Goal: Task Accomplishment & Management: Complete application form

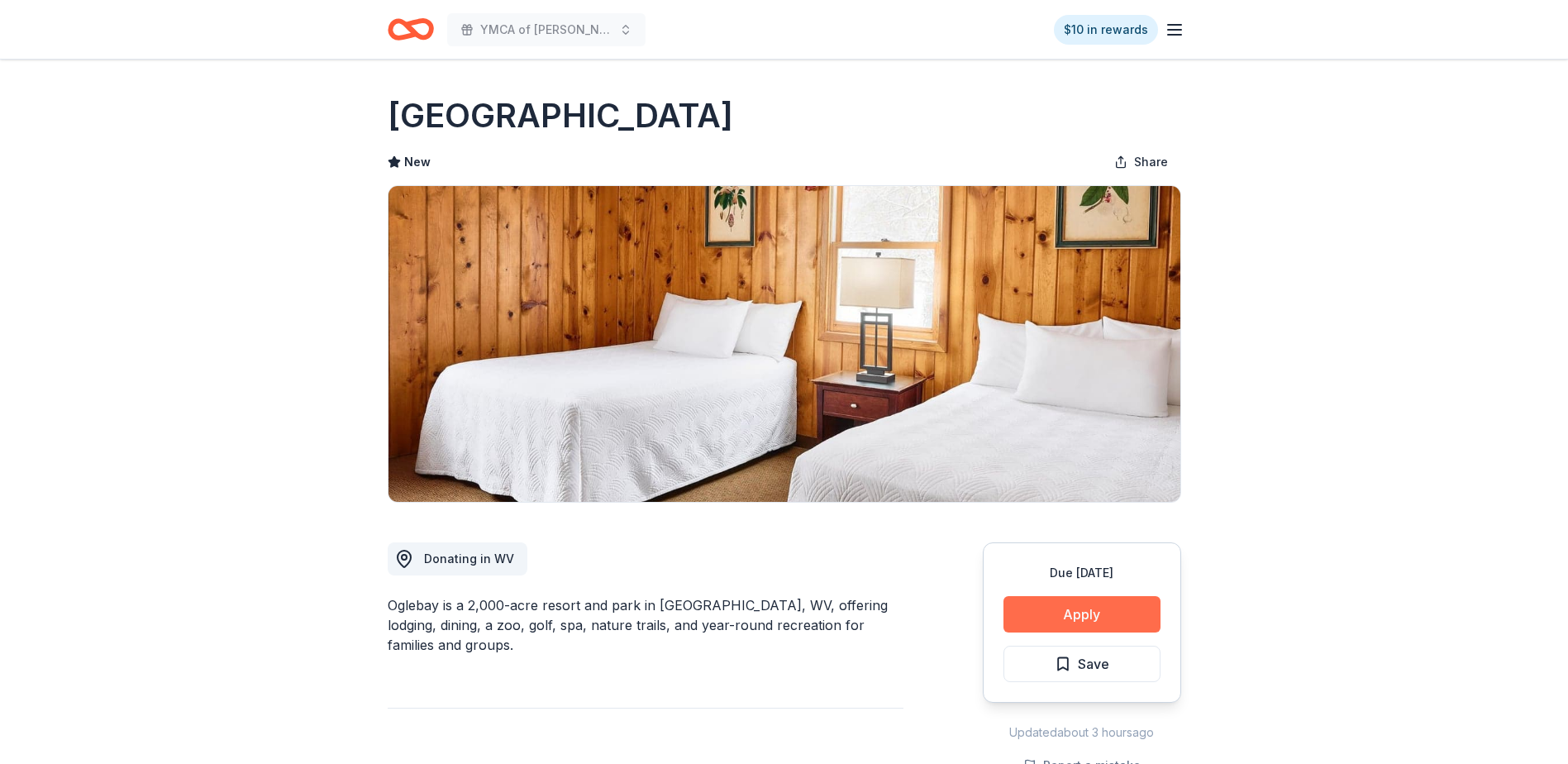
click at [1100, 613] on button "Apply" at bounding box center [1081, 614] width 157 height 37
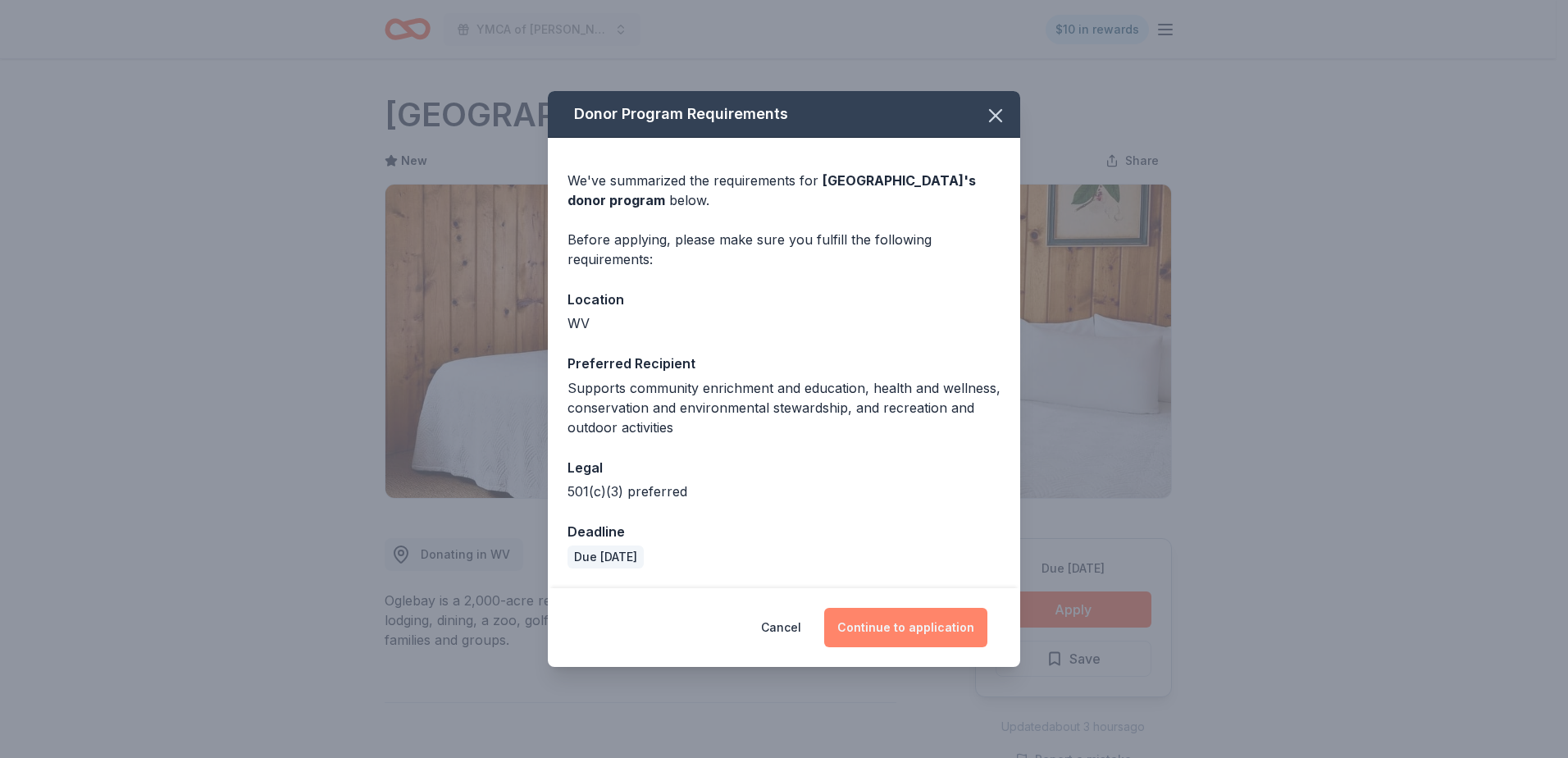
click at [899, 627] on button "Continue to application" at bounding box center [906, 627] width 163 height 39
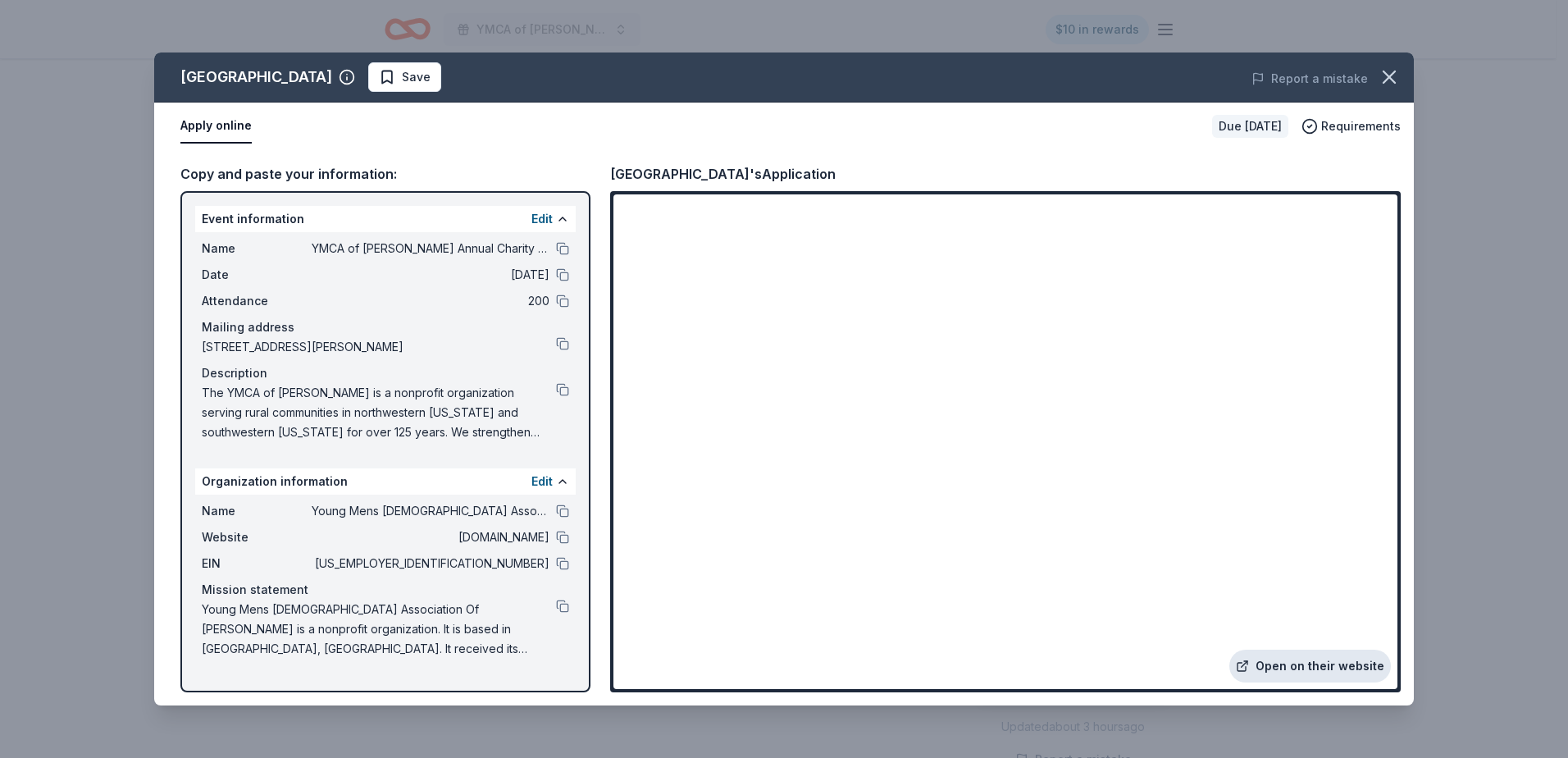
click at [1329, 670] on link "Open on their website" at bounding box center [1311, 666] width 162 height 33
click at [1390, 74] on icon "button" at bounding box center [1389, 77] width 23 height 23
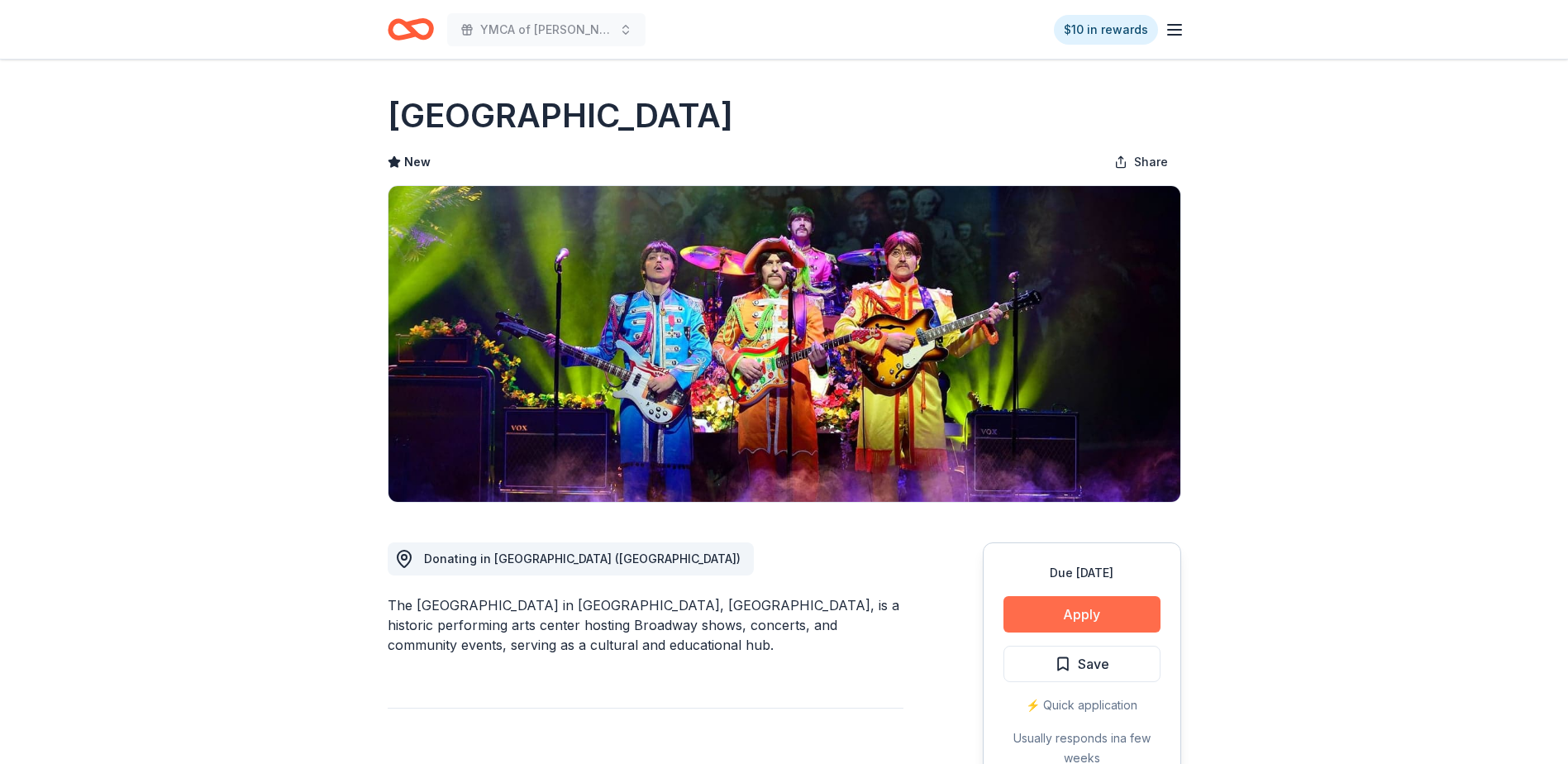
click at [1085, 610] on button "Apply" at bounding box center [1081, 614] width 157 height 37
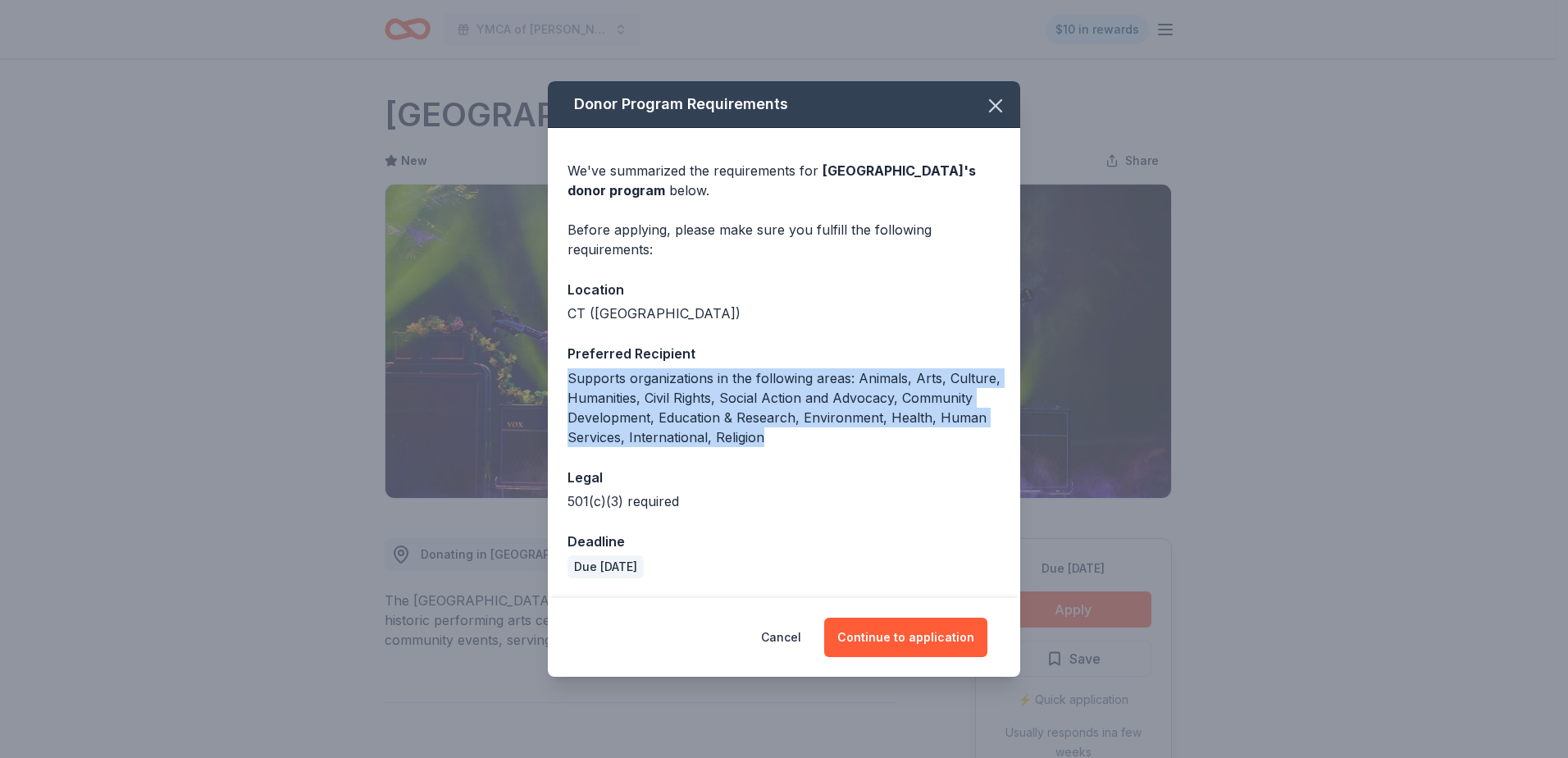
drag, startPoint x: 567, startPoint y: 376, endPoint x: 780, endPoint y: 434, distance: 220.8
click at [780, 434] on div "We've summarized the requirements for Palace Theater 's donor program below. Be…" at bounding box center [784, 363] width 473 height 471
drag, startPoint x: 780, startPoint y: 434, endPoint x: 756, endPoint y: 418, distance: 28.8
copy div "Supports organizations in the following areas: Animals, Arts, Culture, Humaniti…"
click at [910, 642] on button "Continue to application" at bounding box center [906, 636] width 163 height 39
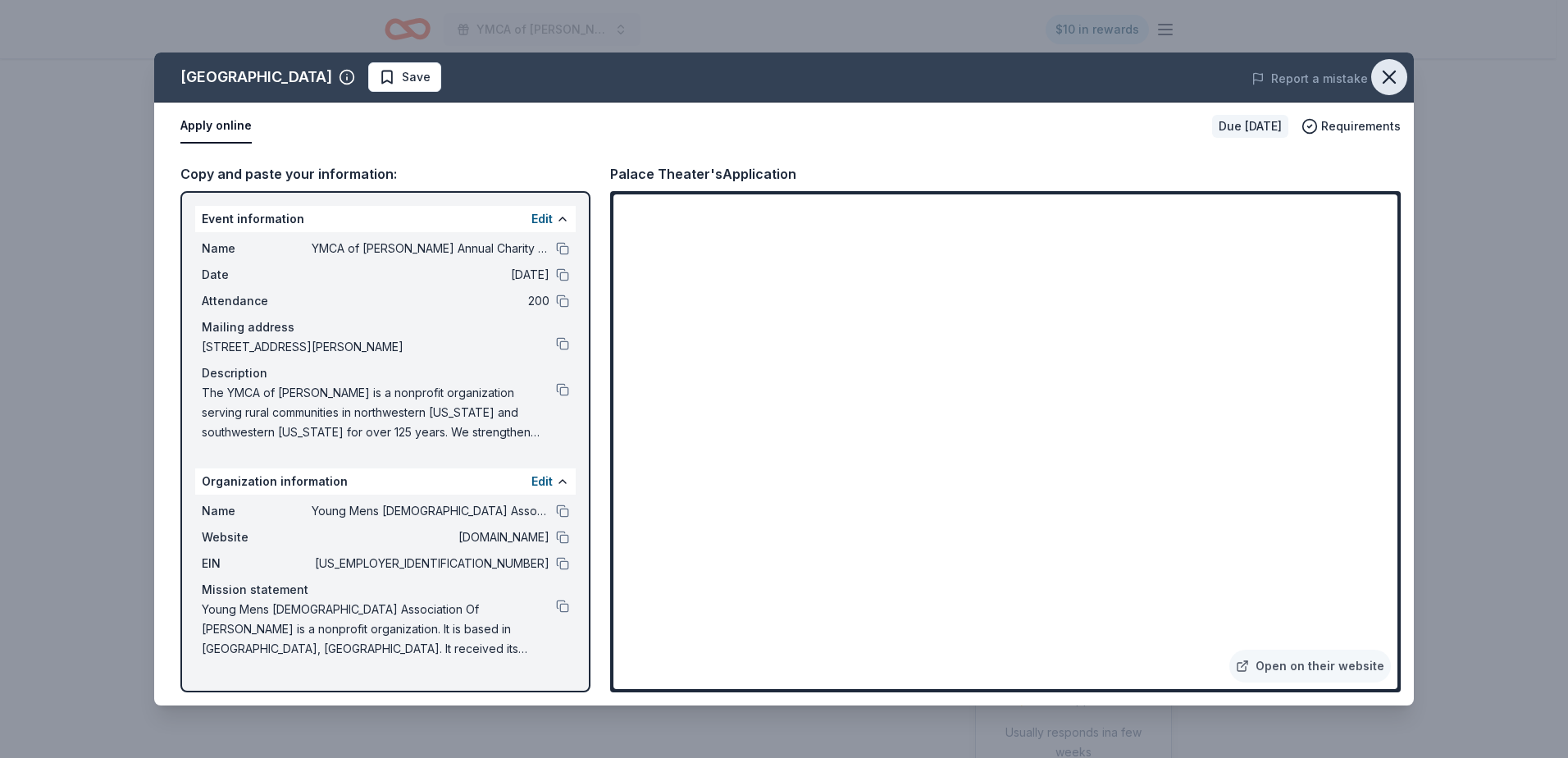
click at [1393, 76] on icon "button" at bounding box center [1389, 77] width 23 height 23
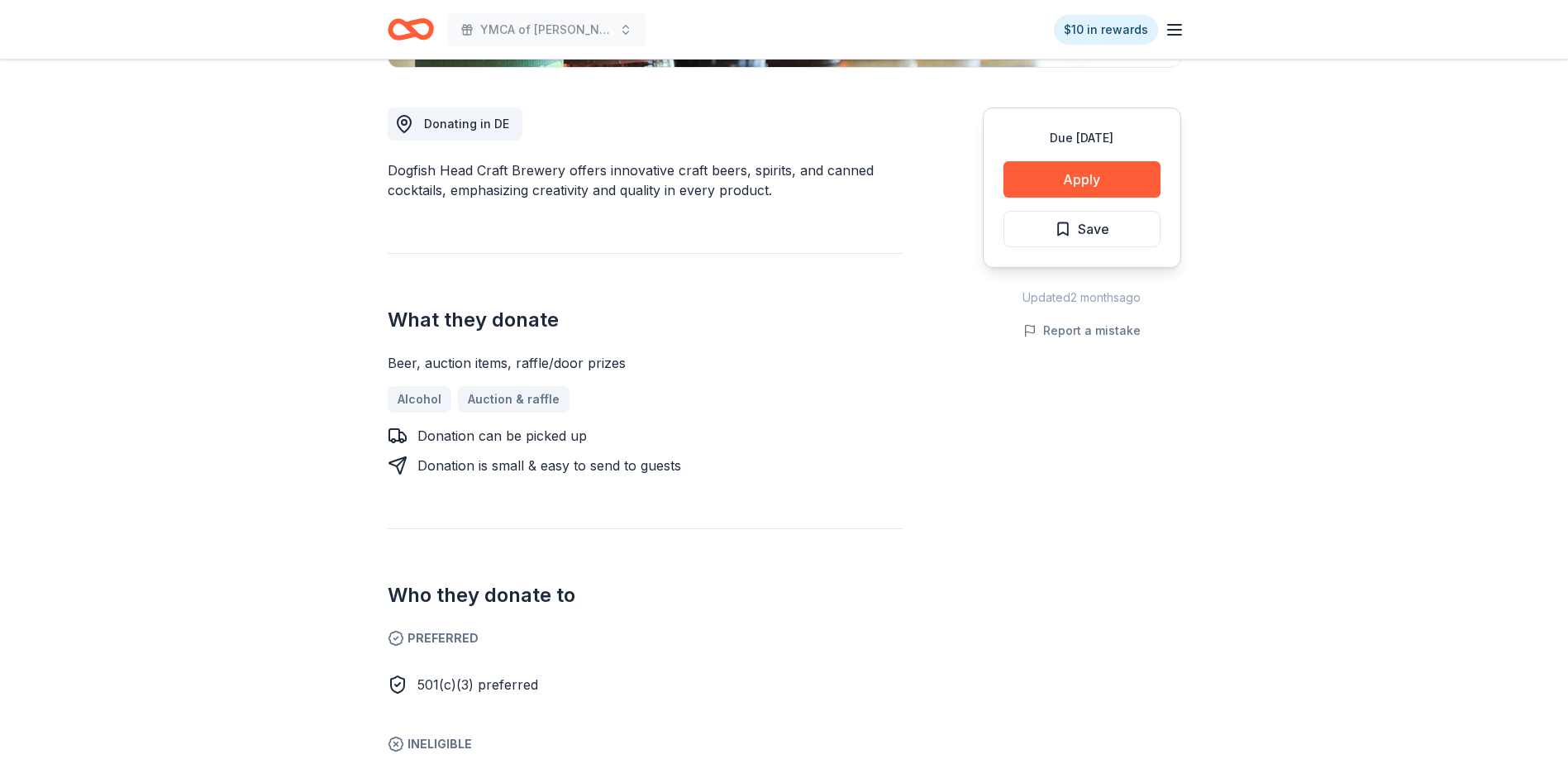
scroll to position [165, 0]
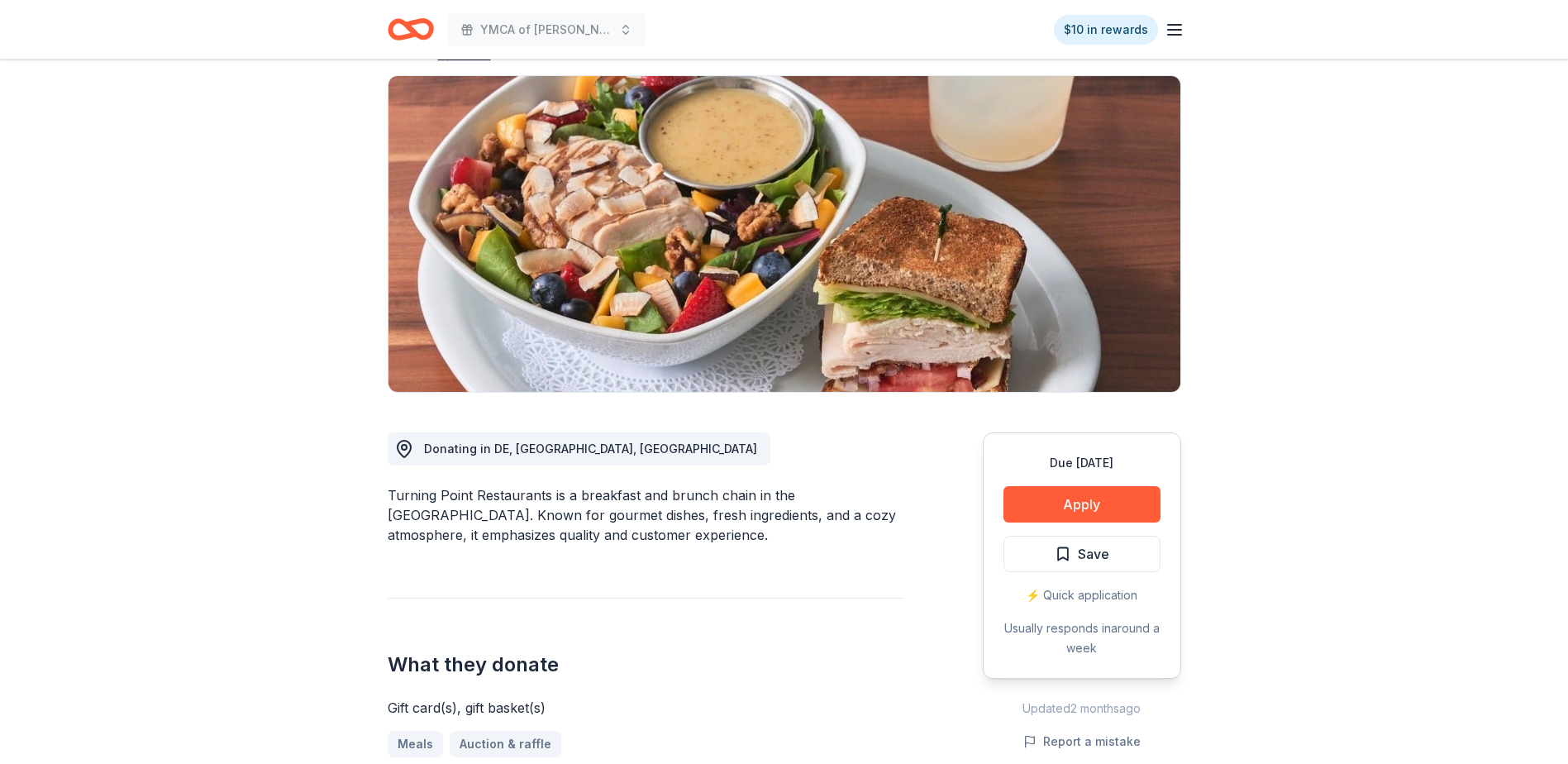
scroll to position [248, 0]
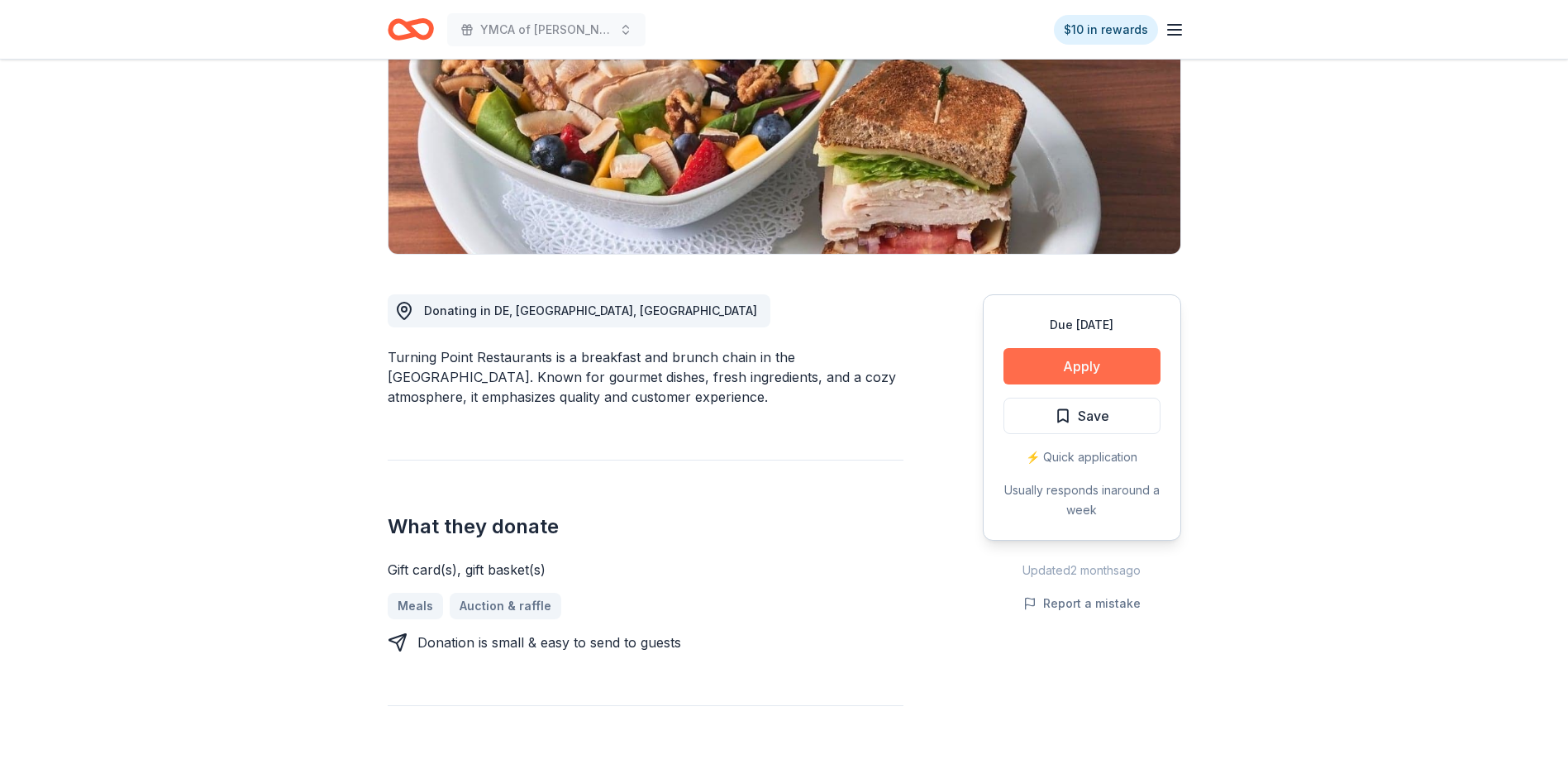
click at [1080, 367] on button "Apply" at bounding box center [1081, 367] width 157 height 37
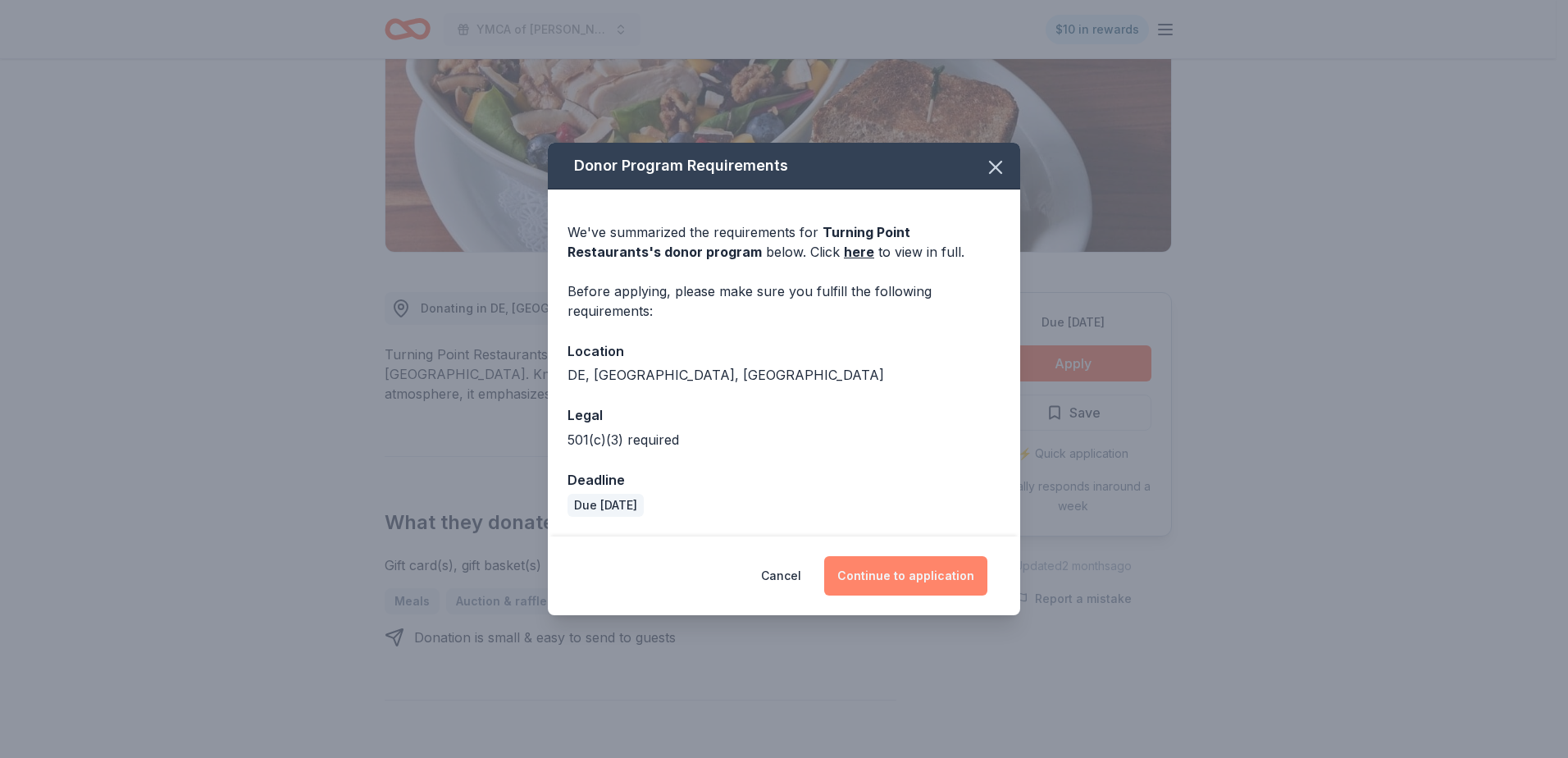
click at [903, 578] on button "Continue to application" at bounding box center [906, 575] width 163 height 39
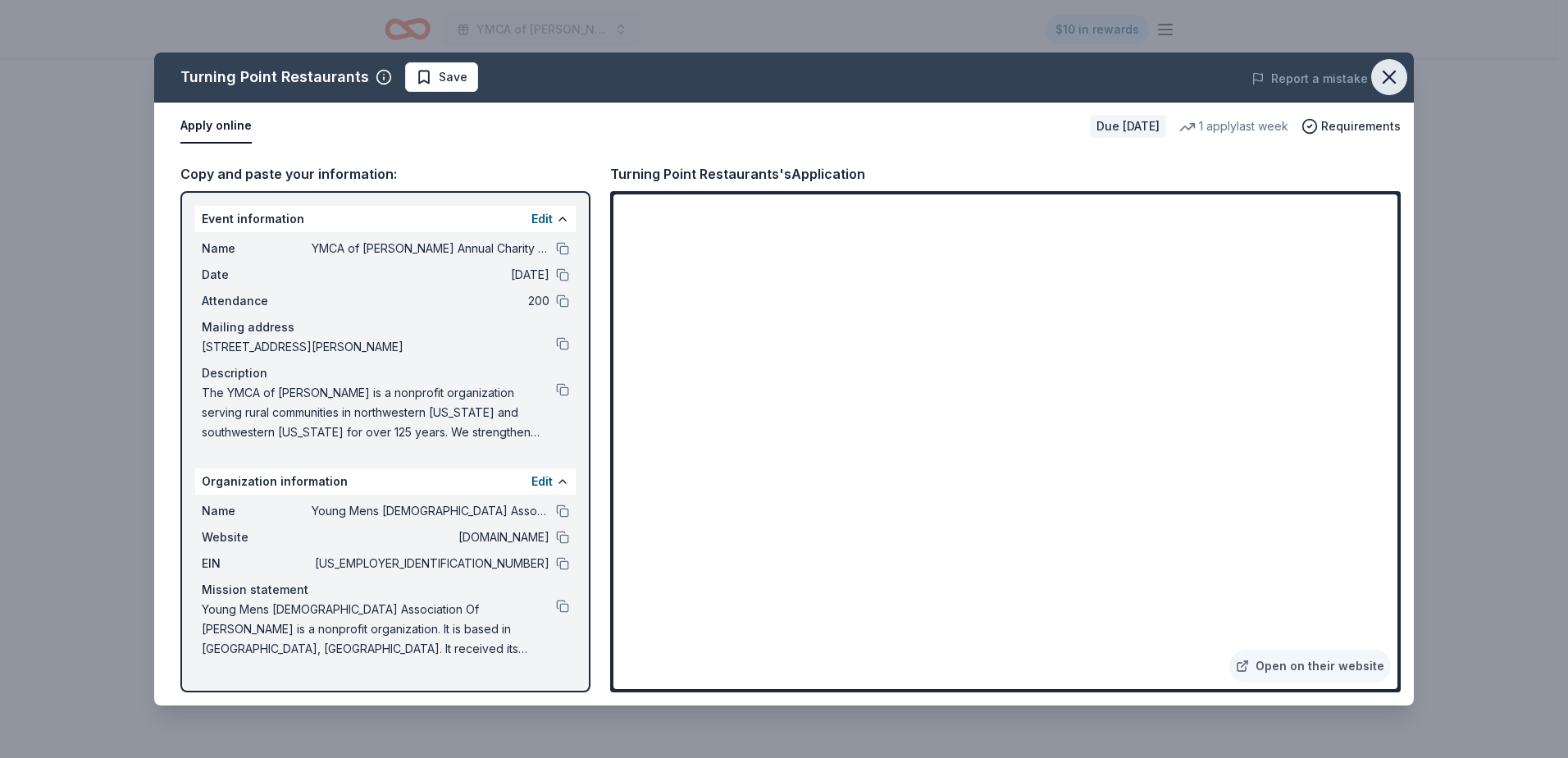
click at [1392, 74] on icon "button" at bounding box center [1389, 77] width 23 height 23
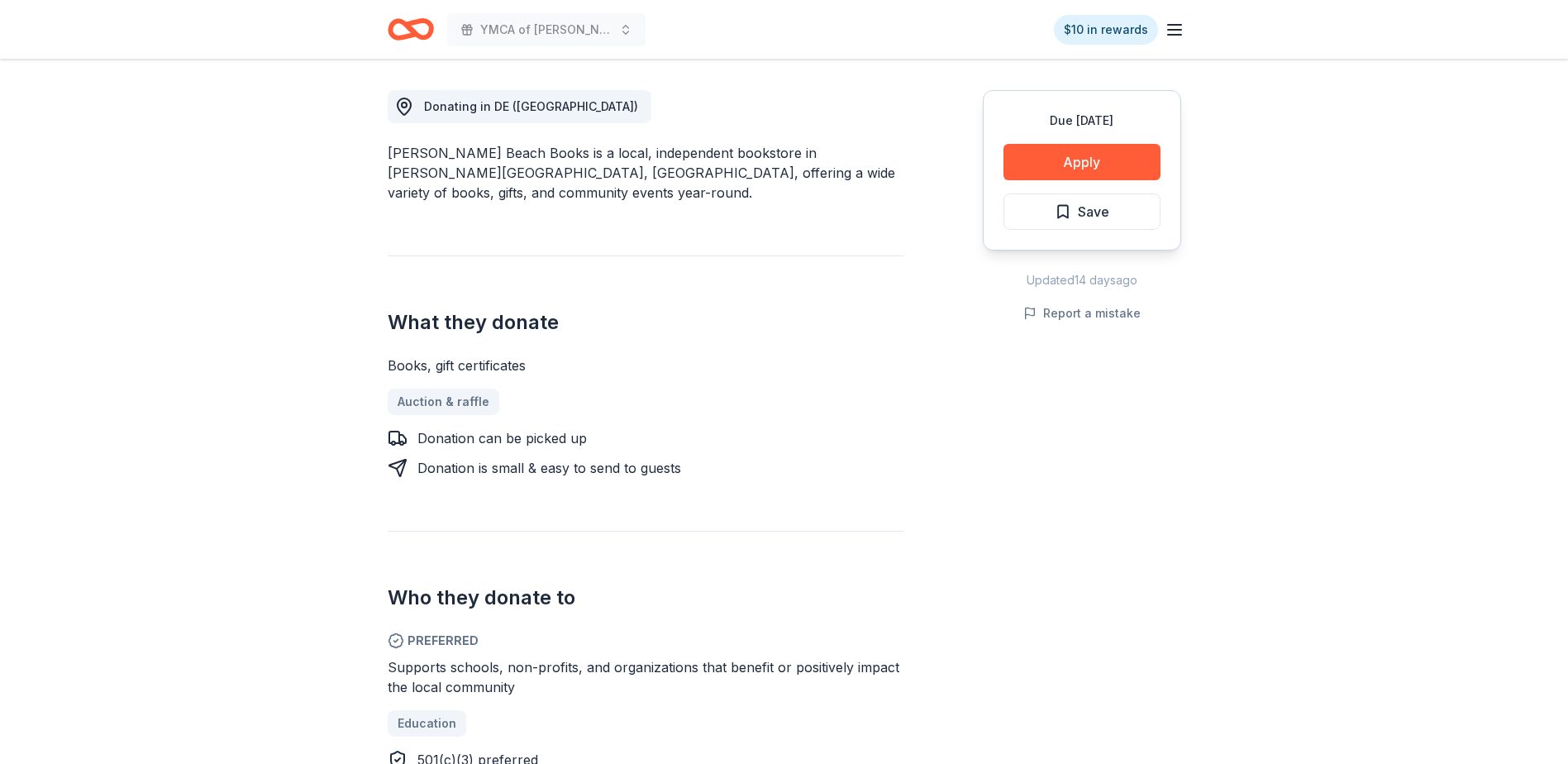
scroll to position [165, 0]
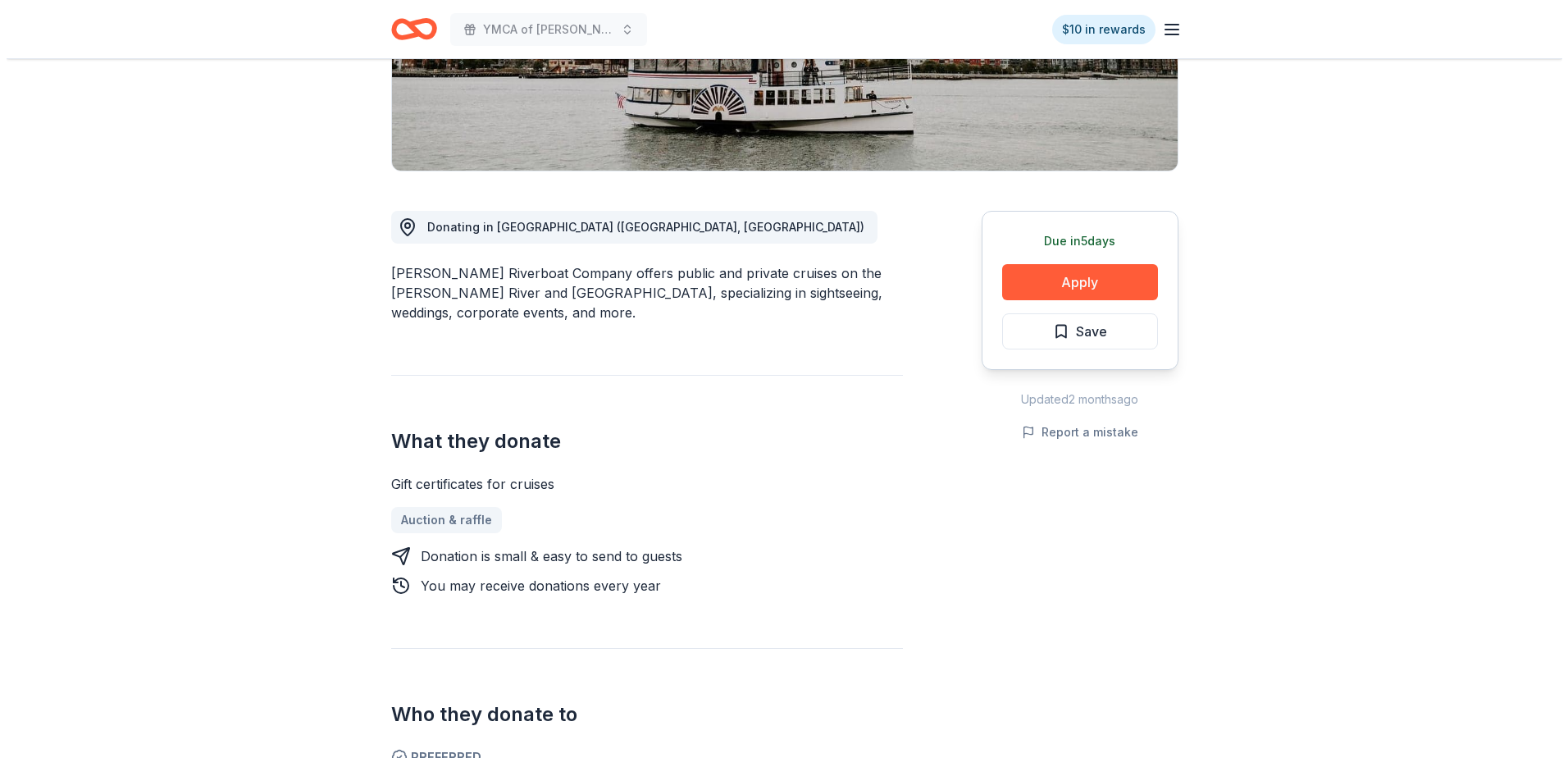
scroll to position [328, 0]
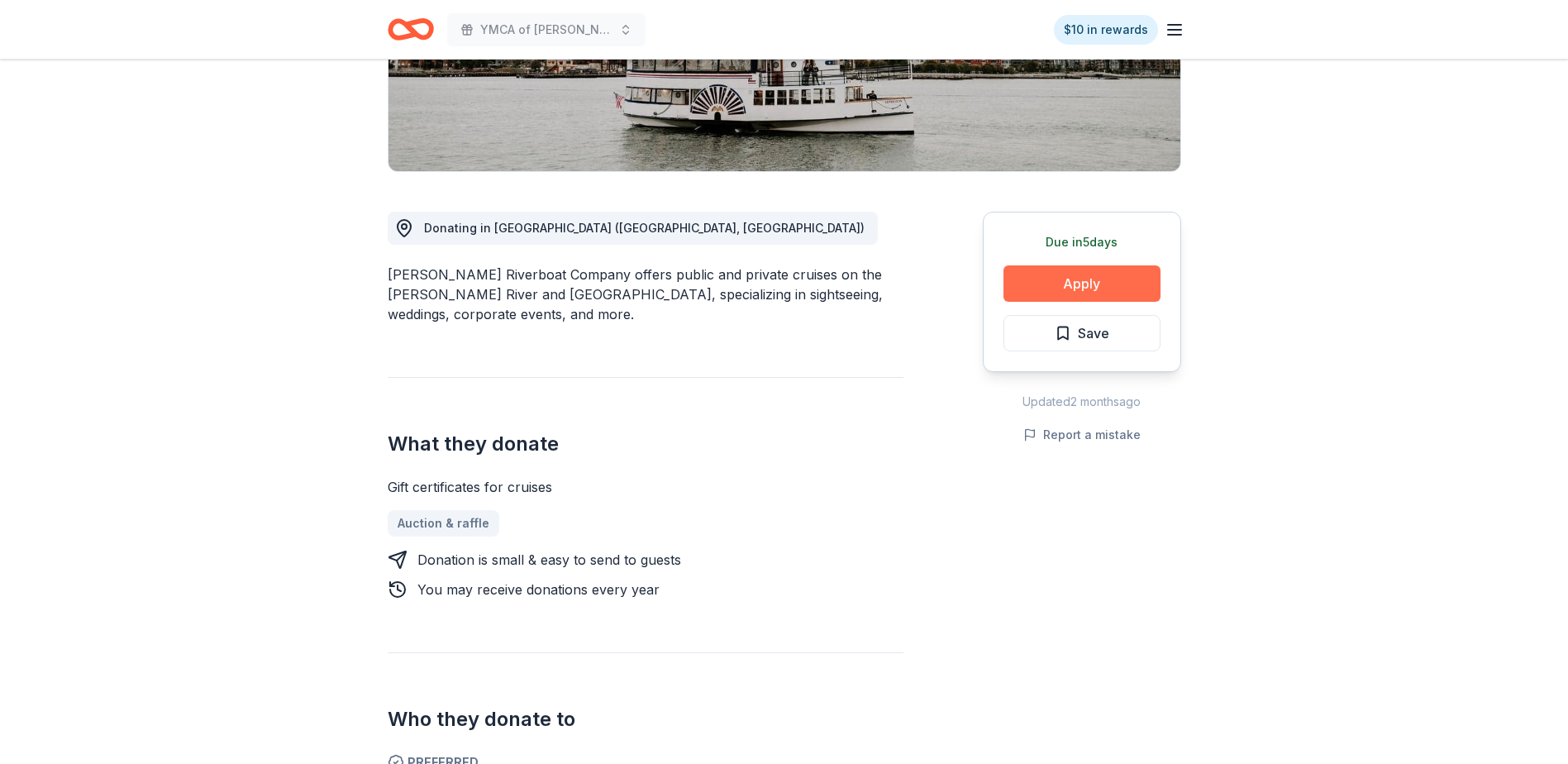
click at [1102, 281] on button "Apply" at bounding box center [1081, 284] width 157 height 37
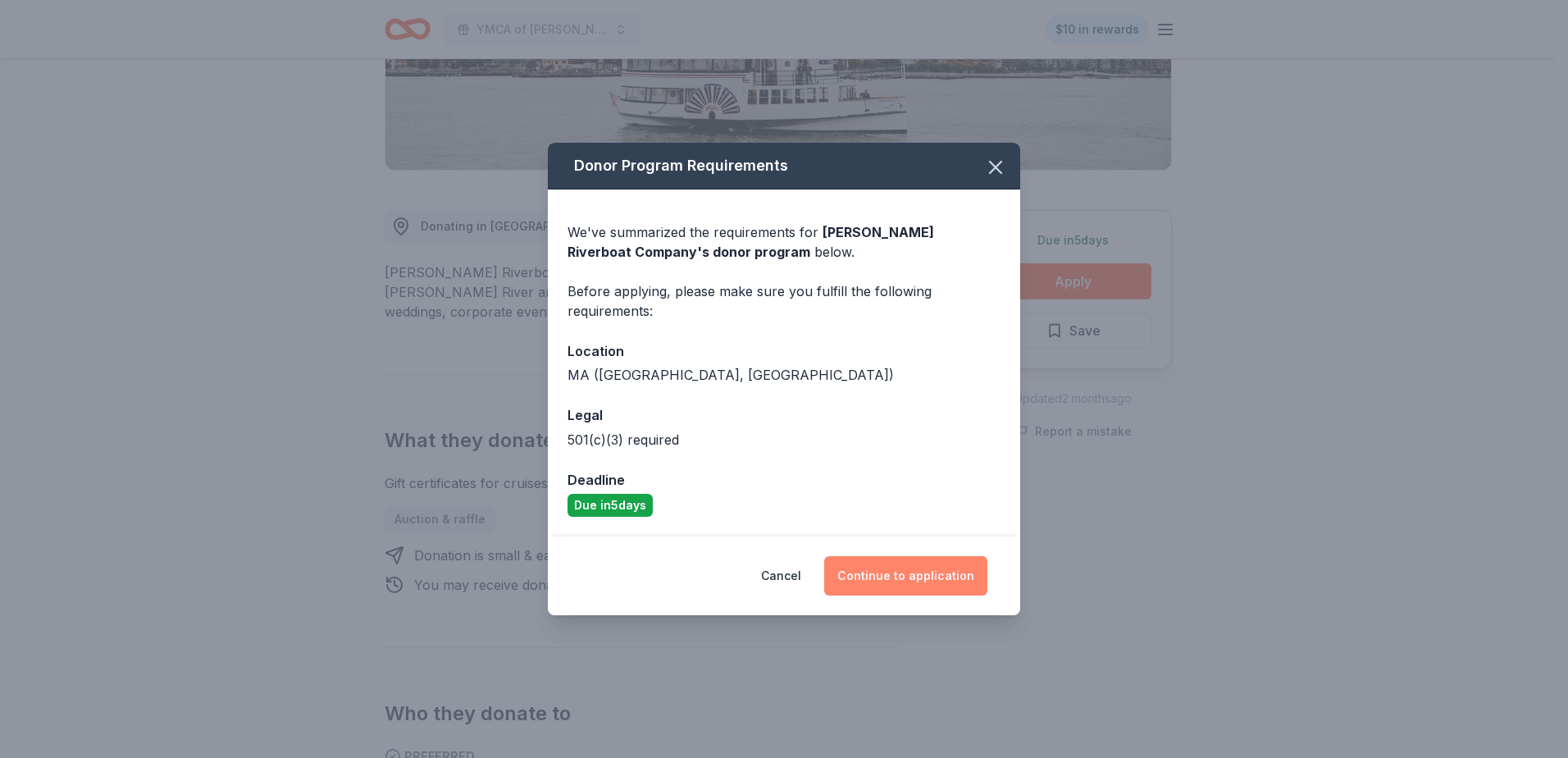
click at [891, 573] on button "Continue to application" at bounding box center [906, 575] width 163 height 39
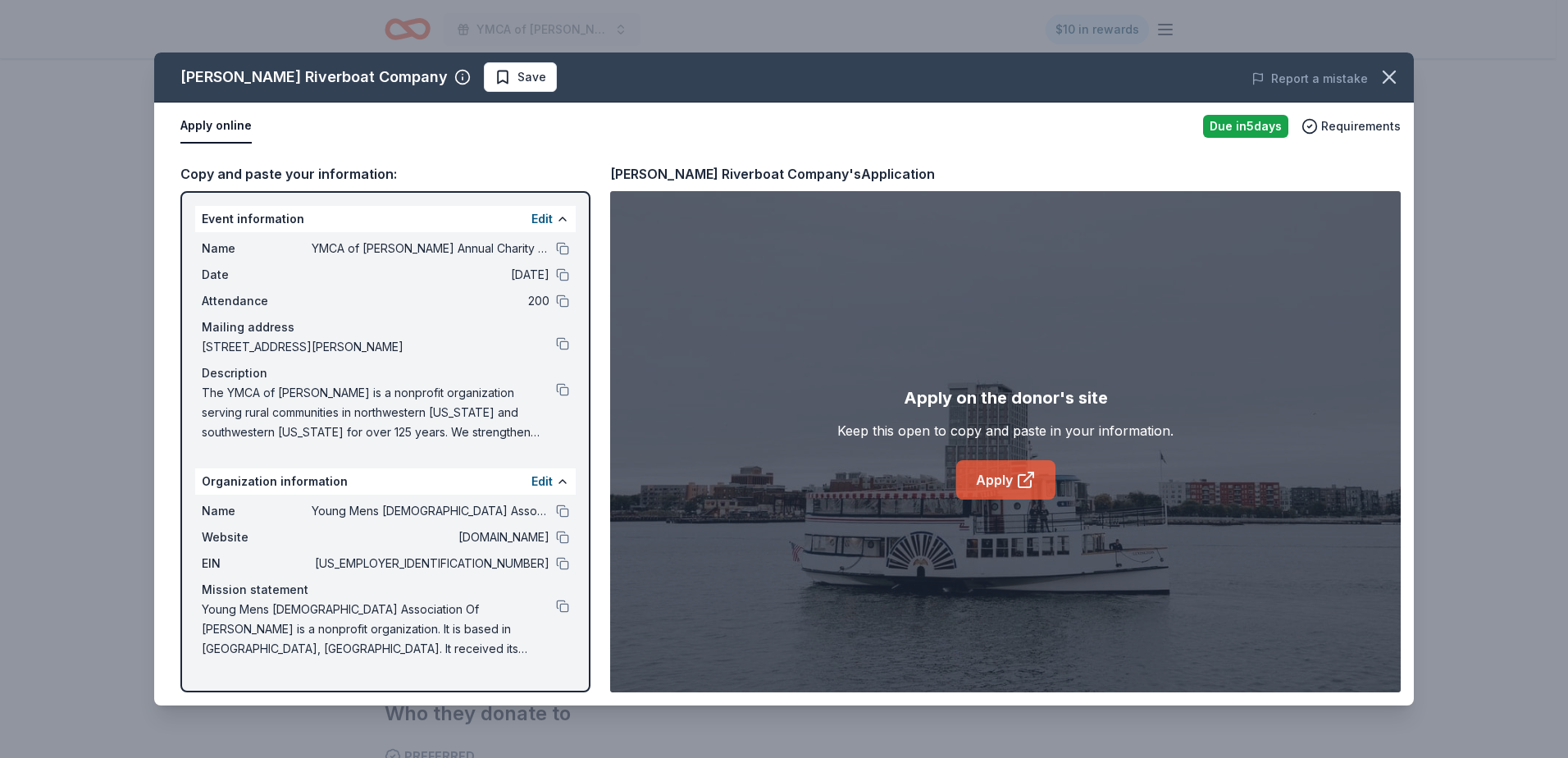
click at [1020, 476] on icon at bounding box center [1026, 479] width 20 height 20
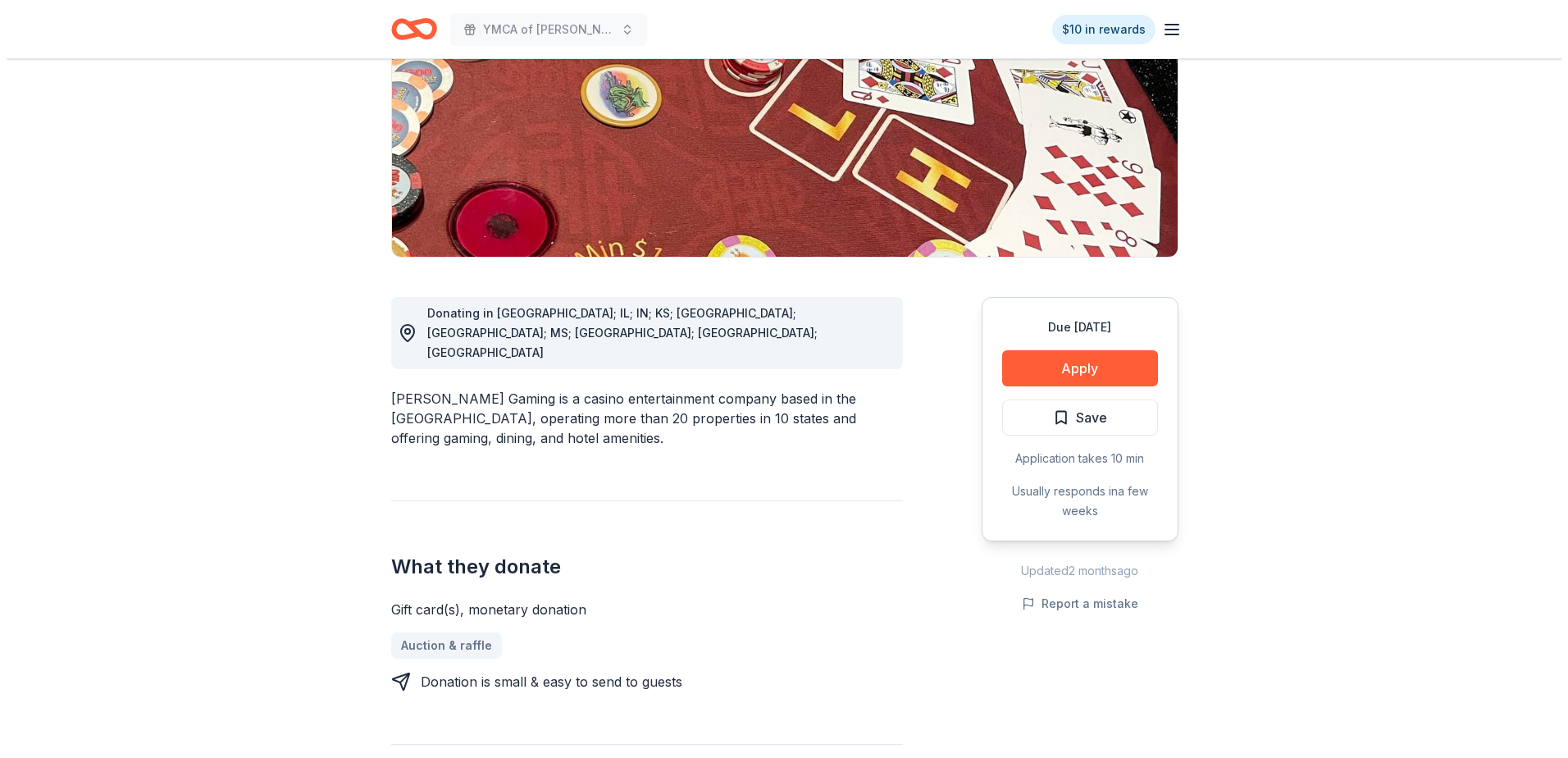
scroll to position [246, 0]
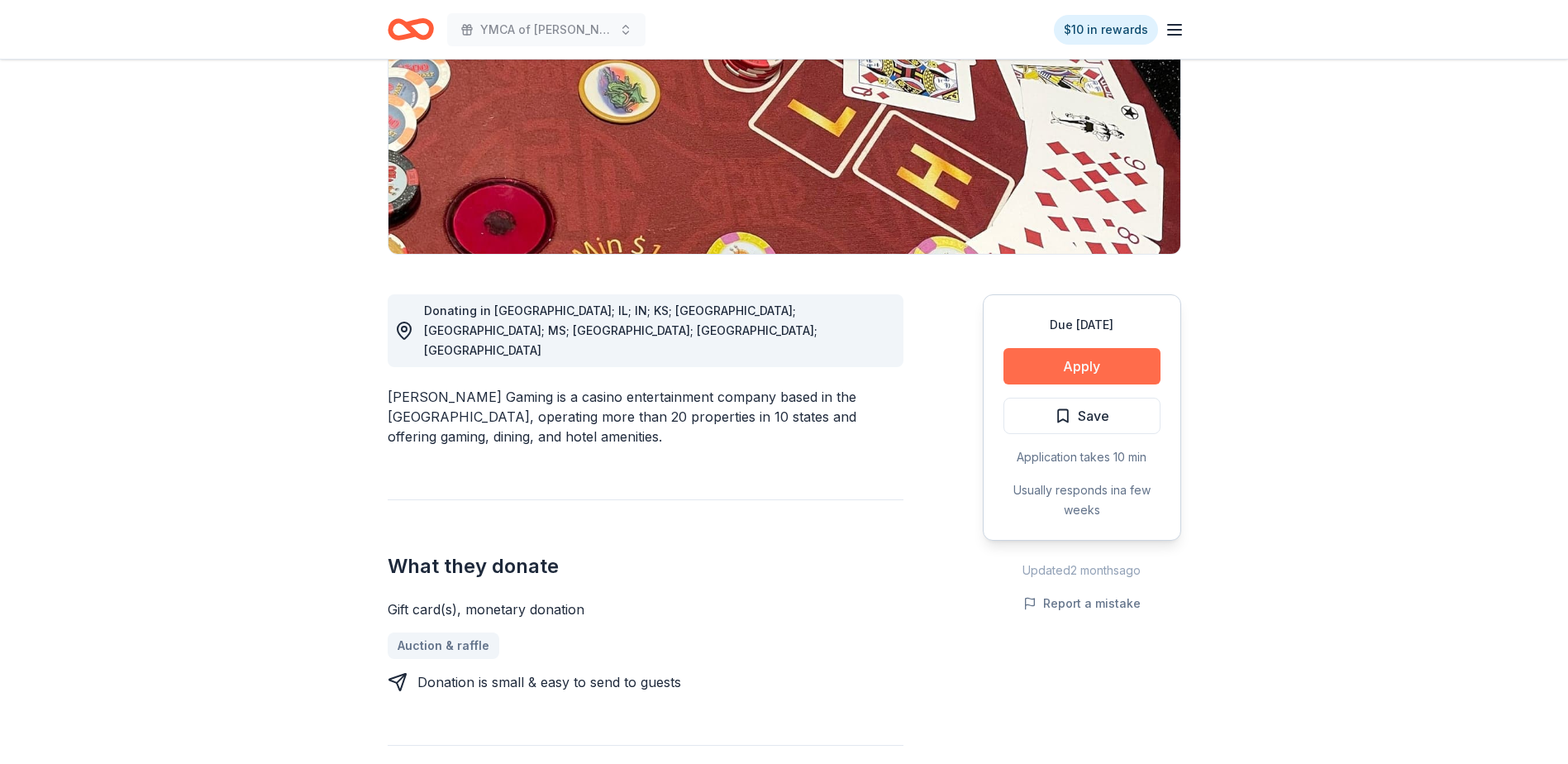
click at [1087, 371] on button "Apply" at bounding box center [1081, 367] width 157 height 37
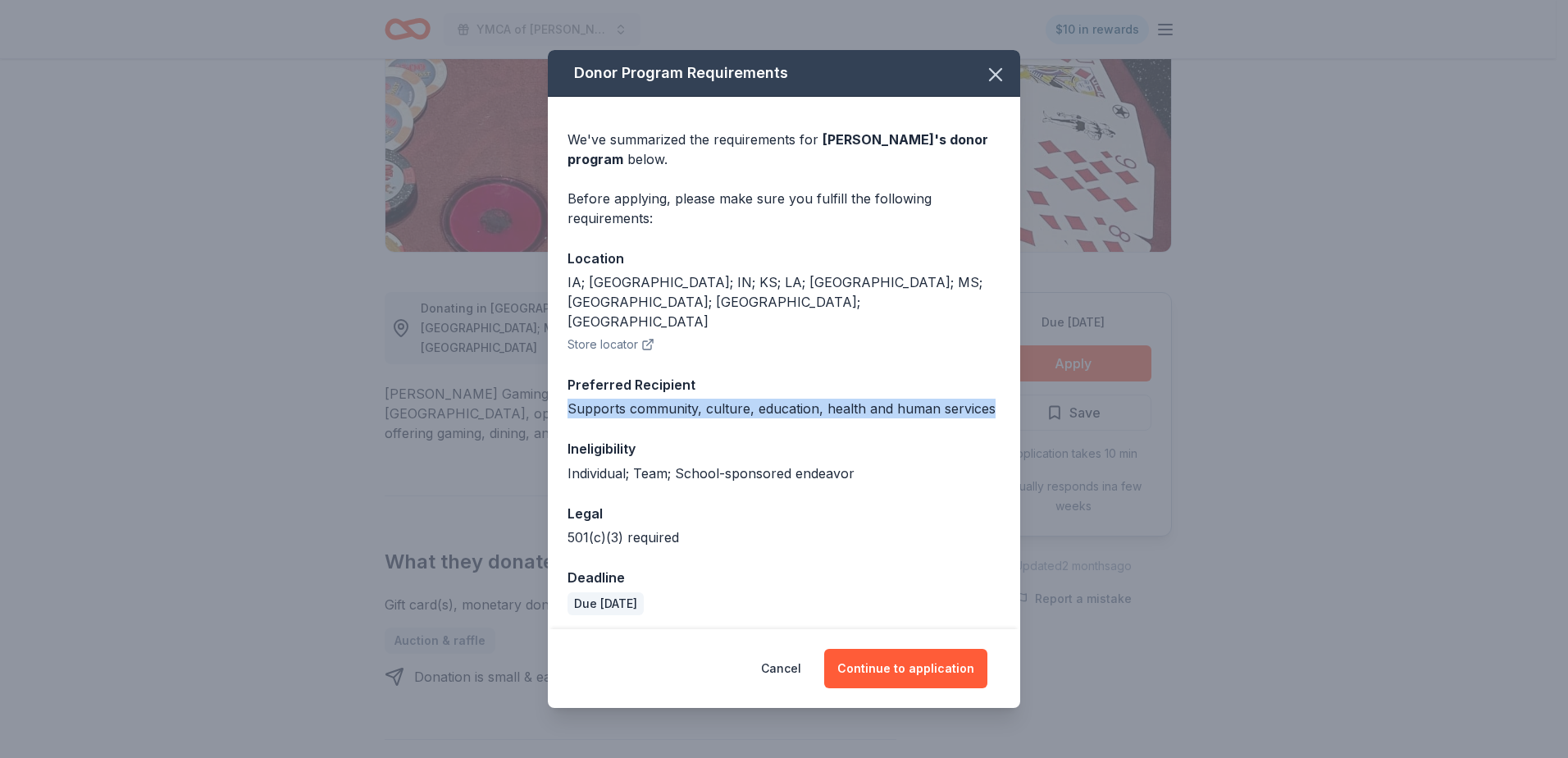
drag, startPoint x: 565, startPoint y: 385, endPoint x: 1016, endPoint y: 384, distance: 451.0
click at [1016, 384] on div "We've summarized the requirements for Boyd Gaming 's donor program below. Befor…" at bounding box center [784, 365] width 473 height 537
drag, startPoint x: 1016, startPoint y: 384, endPoint x: 979, endPoint y: 384, distance: 37.0
copy div "Supports community, culture, education, health and human services"
click at [912, 654] on button "Continue to application" at bounding box center [906, 668] width 163 height 39
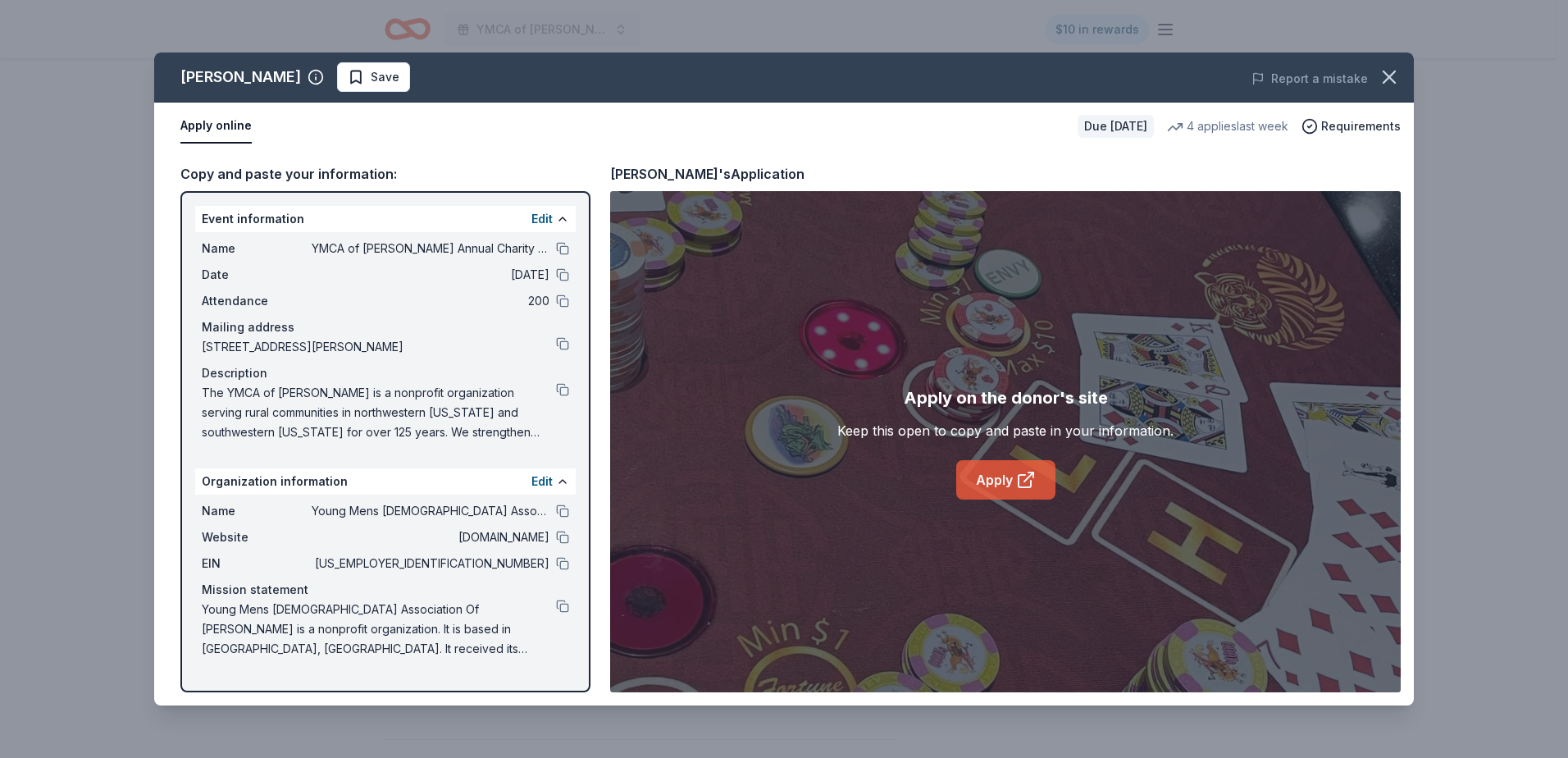
click at [1009, 463] on link "Apply" at bounding box center [1006, 479] width 99 height 39
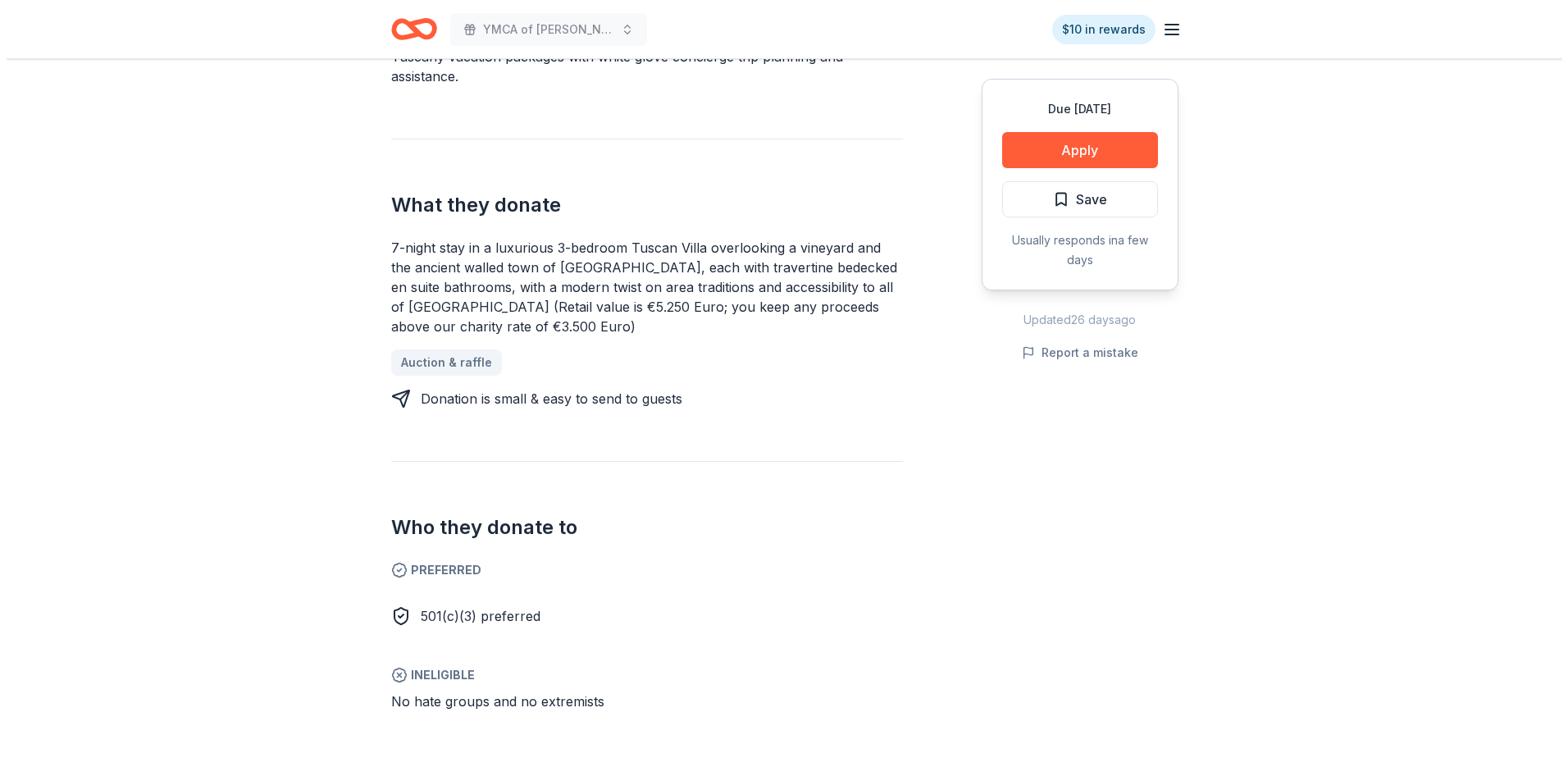
scroll to position [574, 0]
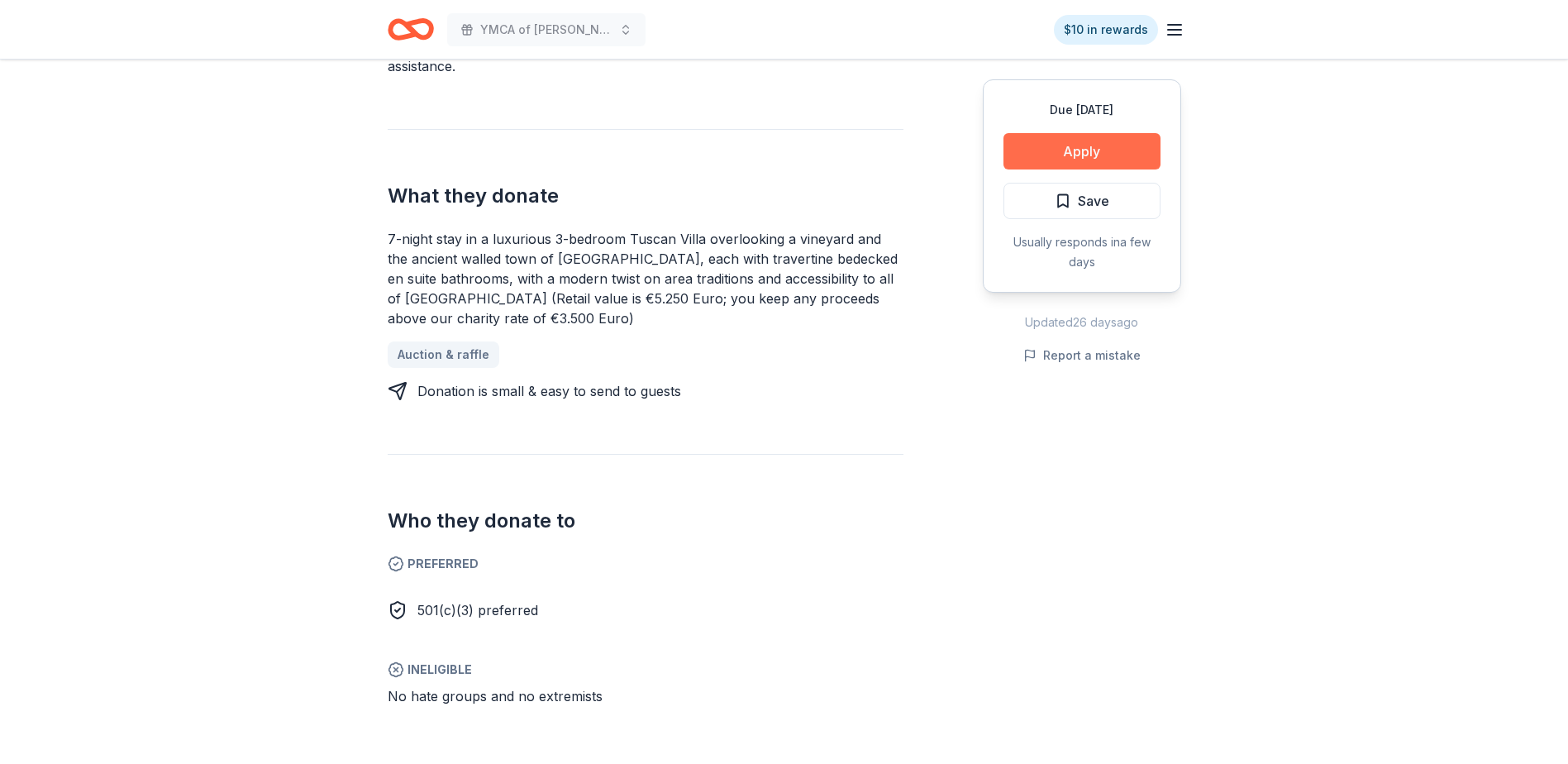
click at [1085, 156] on button "Apply" at bounding box center [1081, 151] width 157 height 37
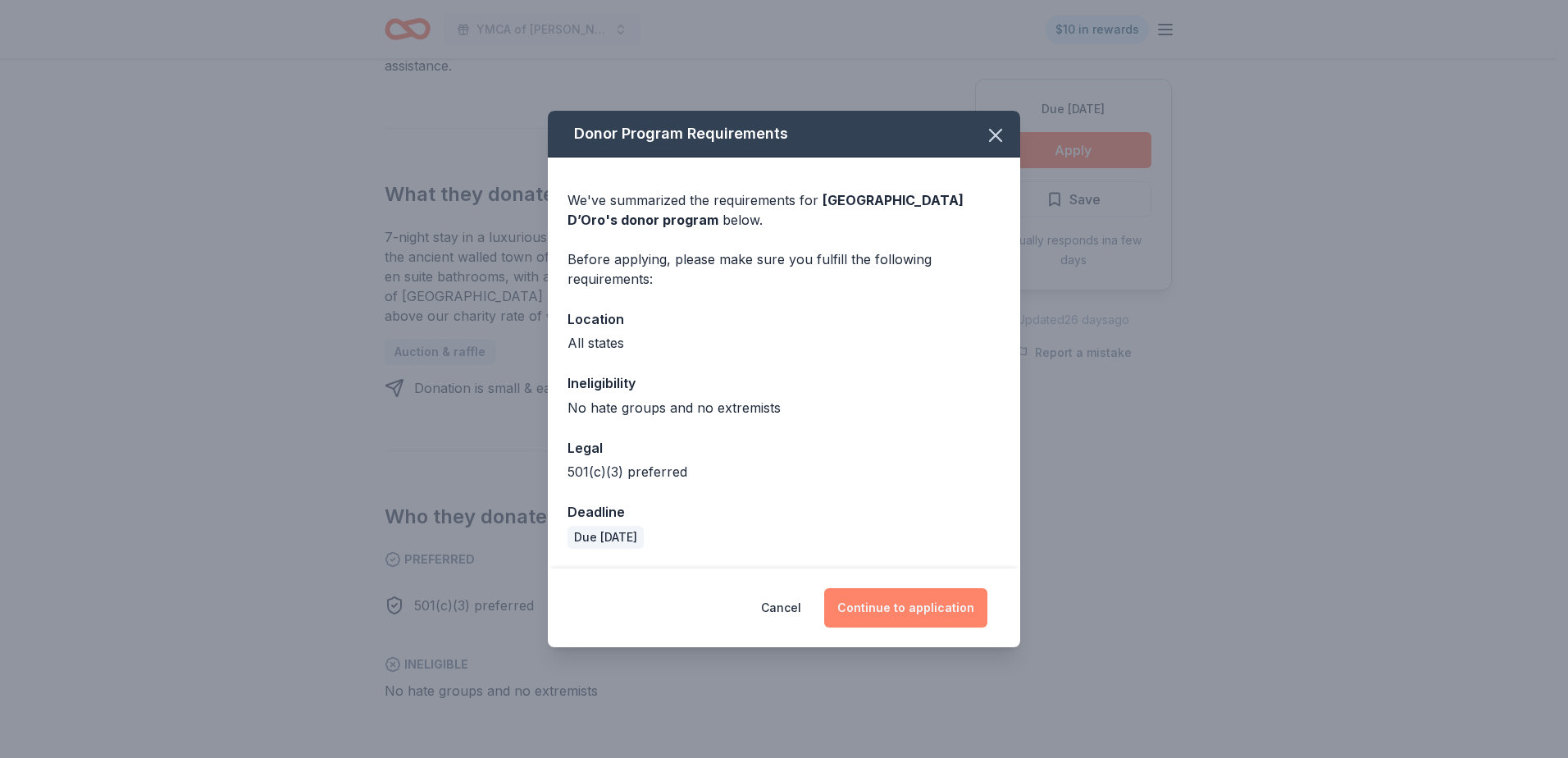
click at [897, 600] on button "Continue to application" at bounding box center [906, 607] width 163 height 39
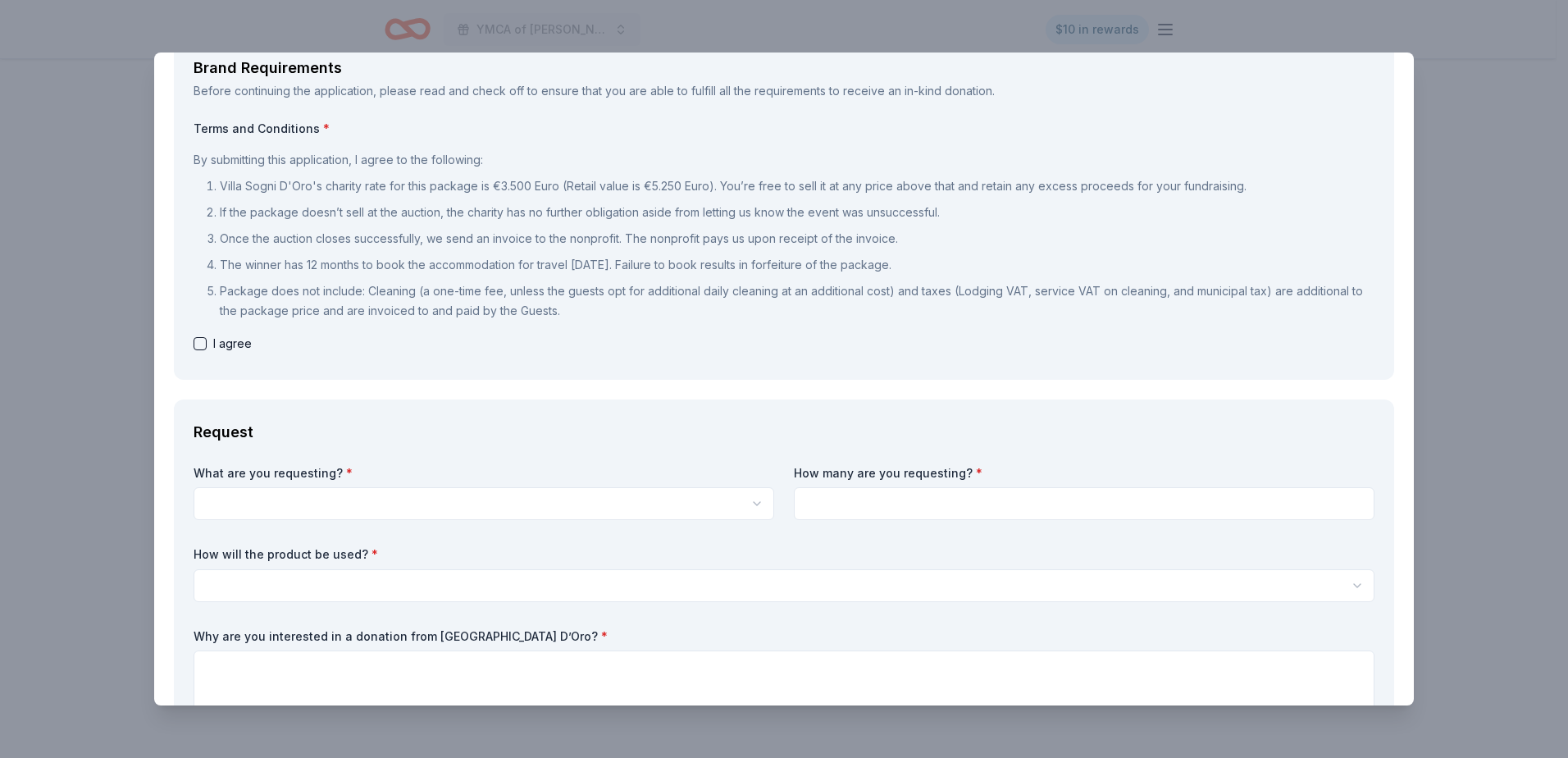
scroll to position [89, 0]
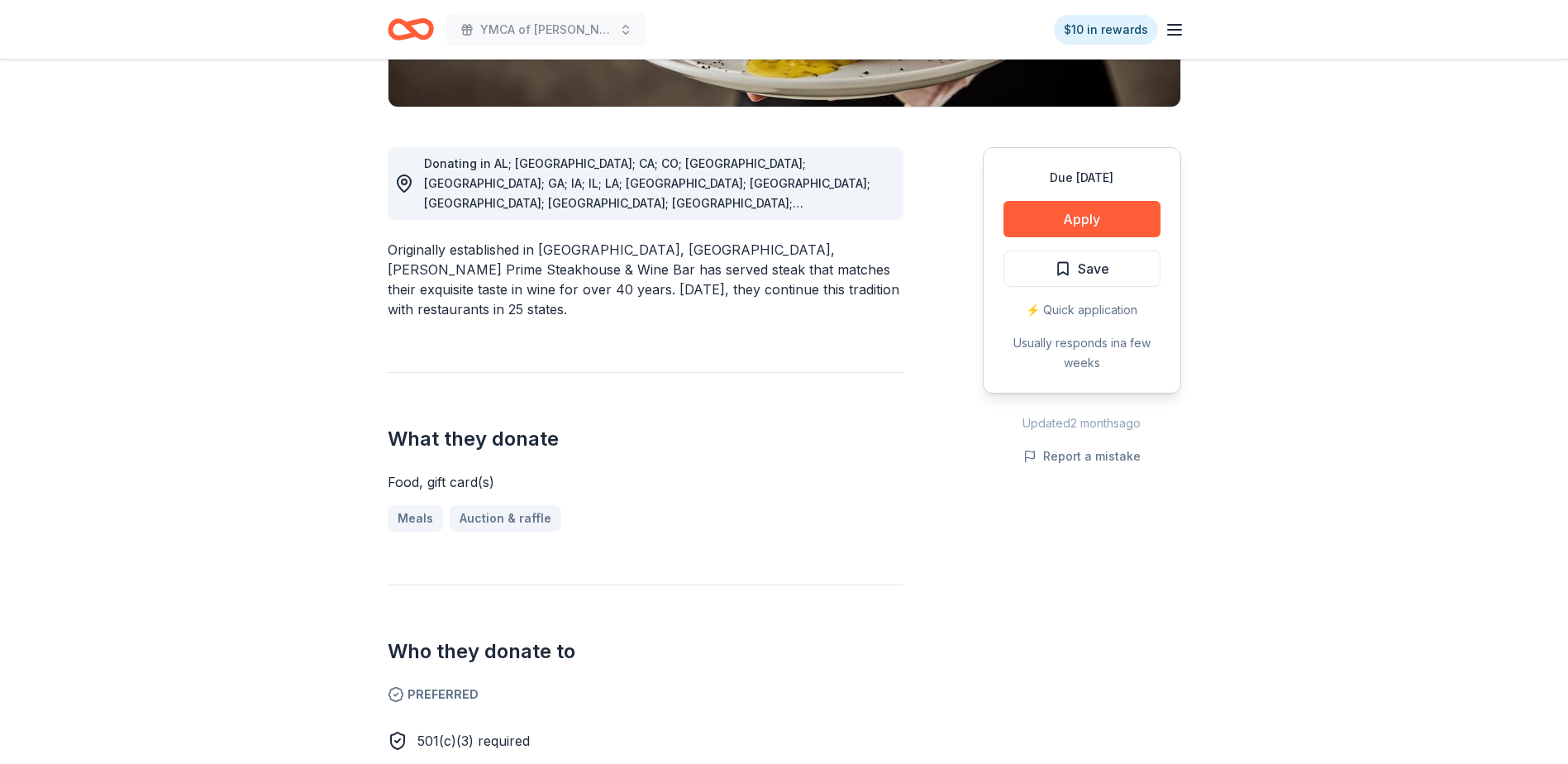
scroll to position [165, 0]
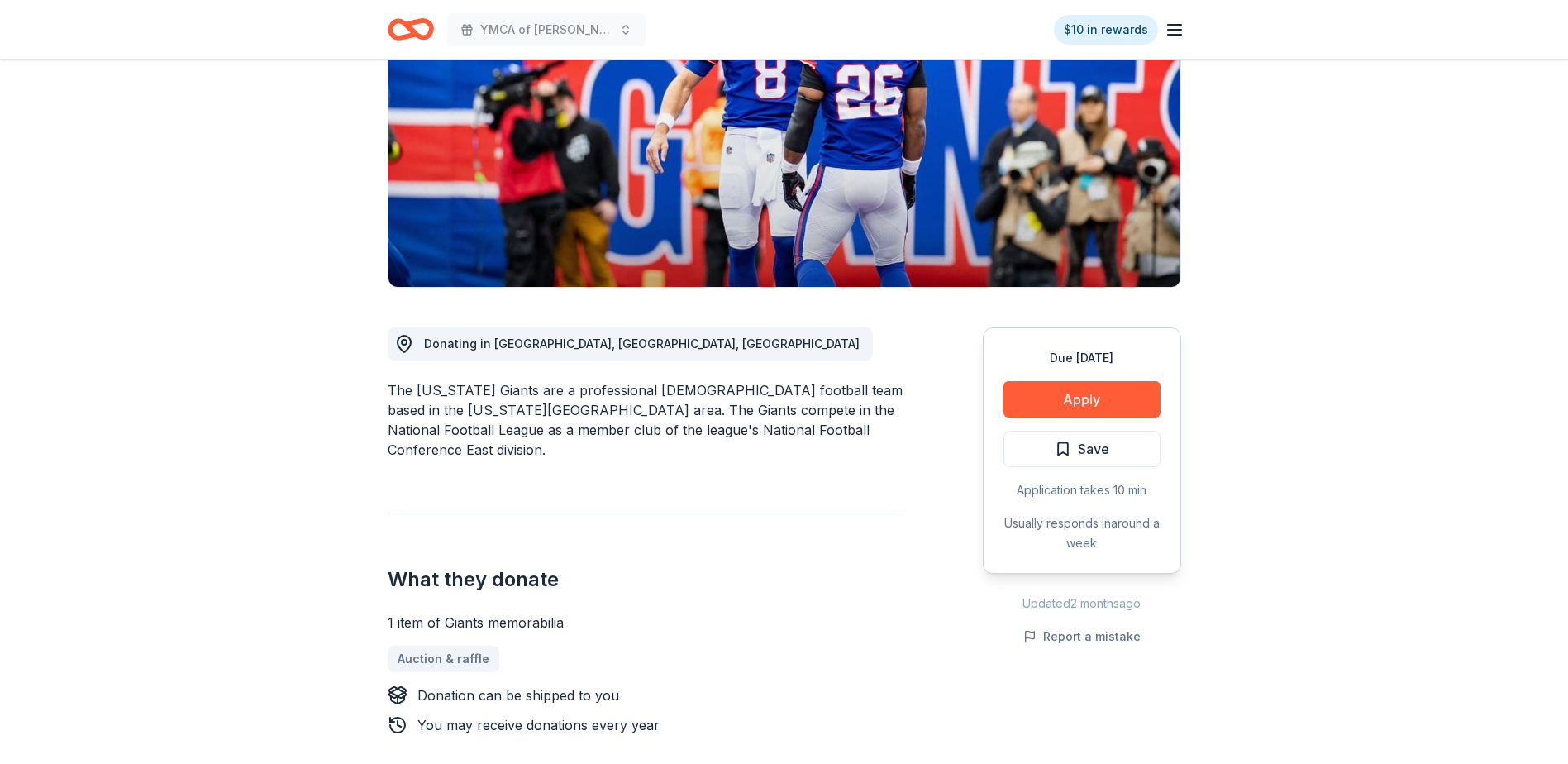
scroll to position [496, 0]
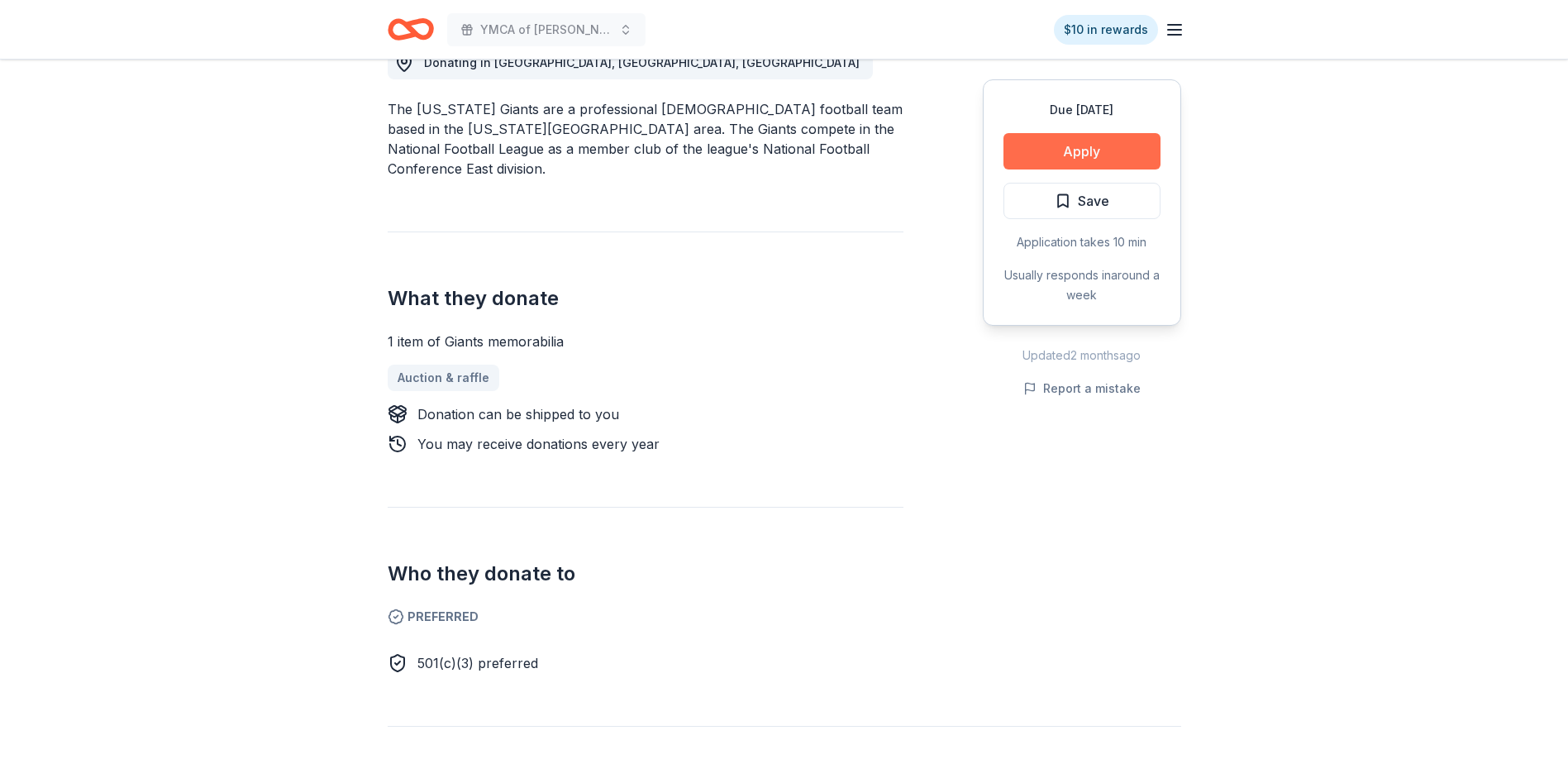
click at [1090, 144] on button "Apply" at bounding box center [1081, 151] width 157 height 37
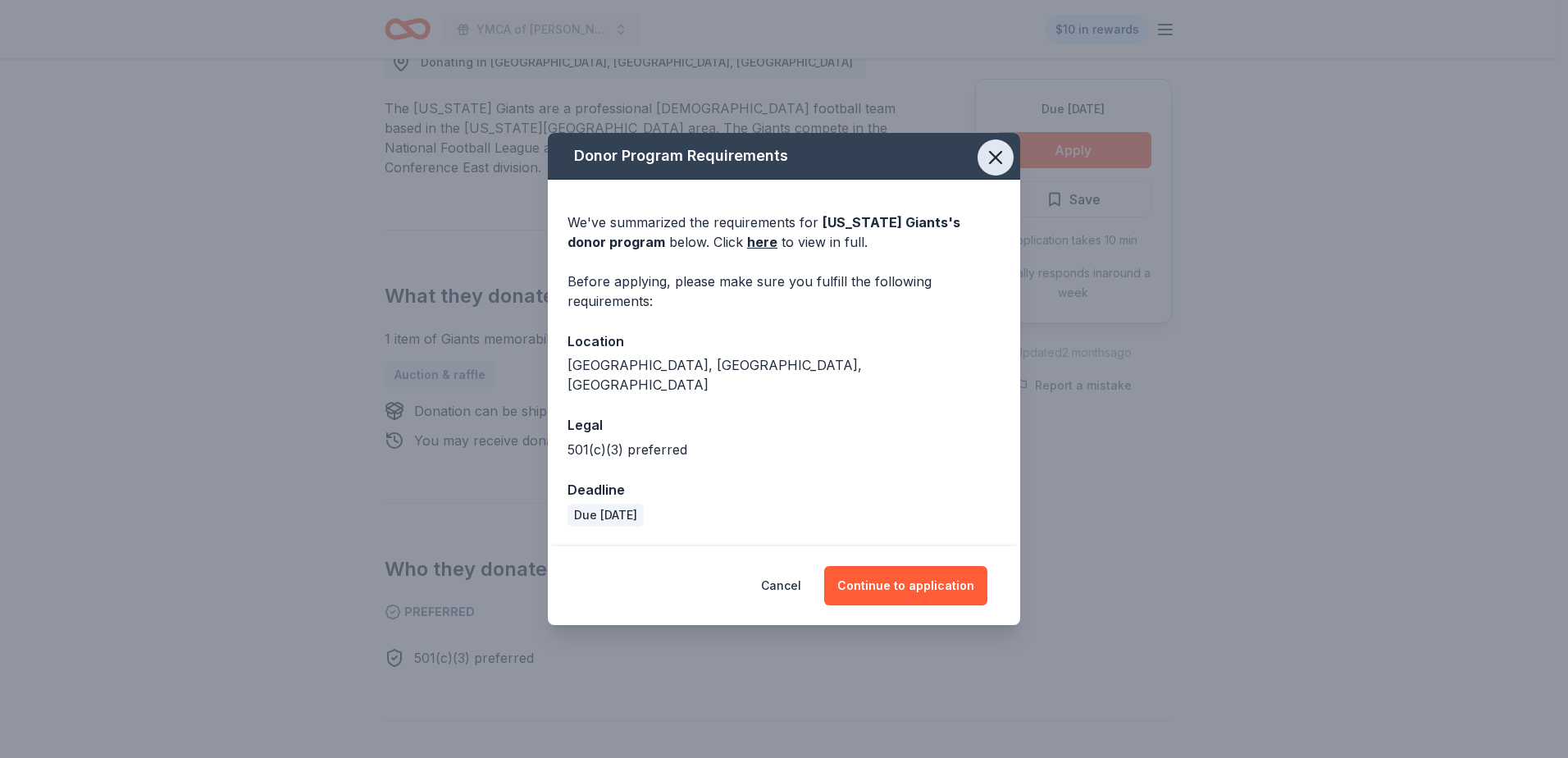
click at [993, 163] on icon "button" at bounding box center [996, 157] width 11 height 11
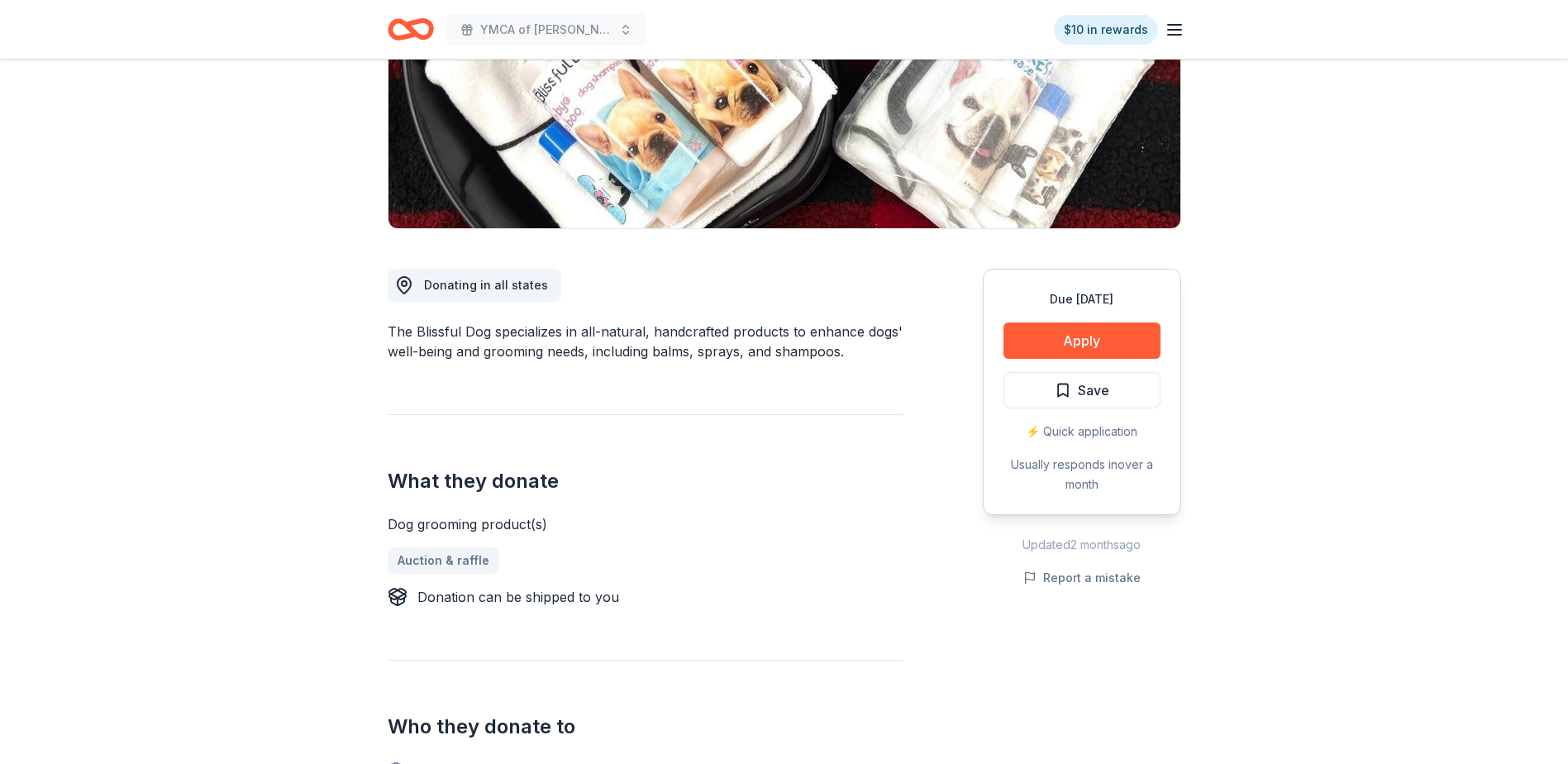
scroll to position [413, 0]
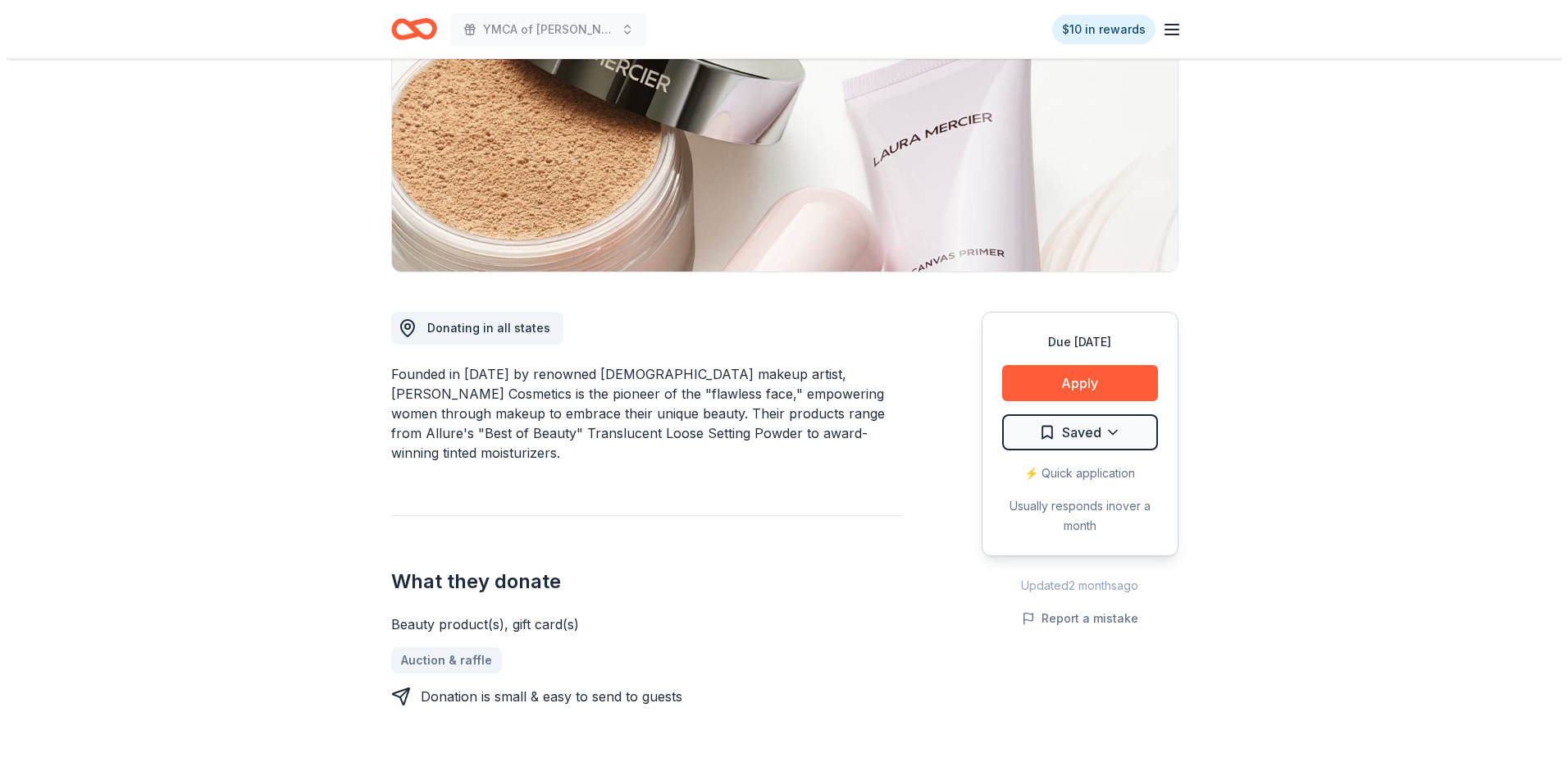
scroll to position [246, 0]
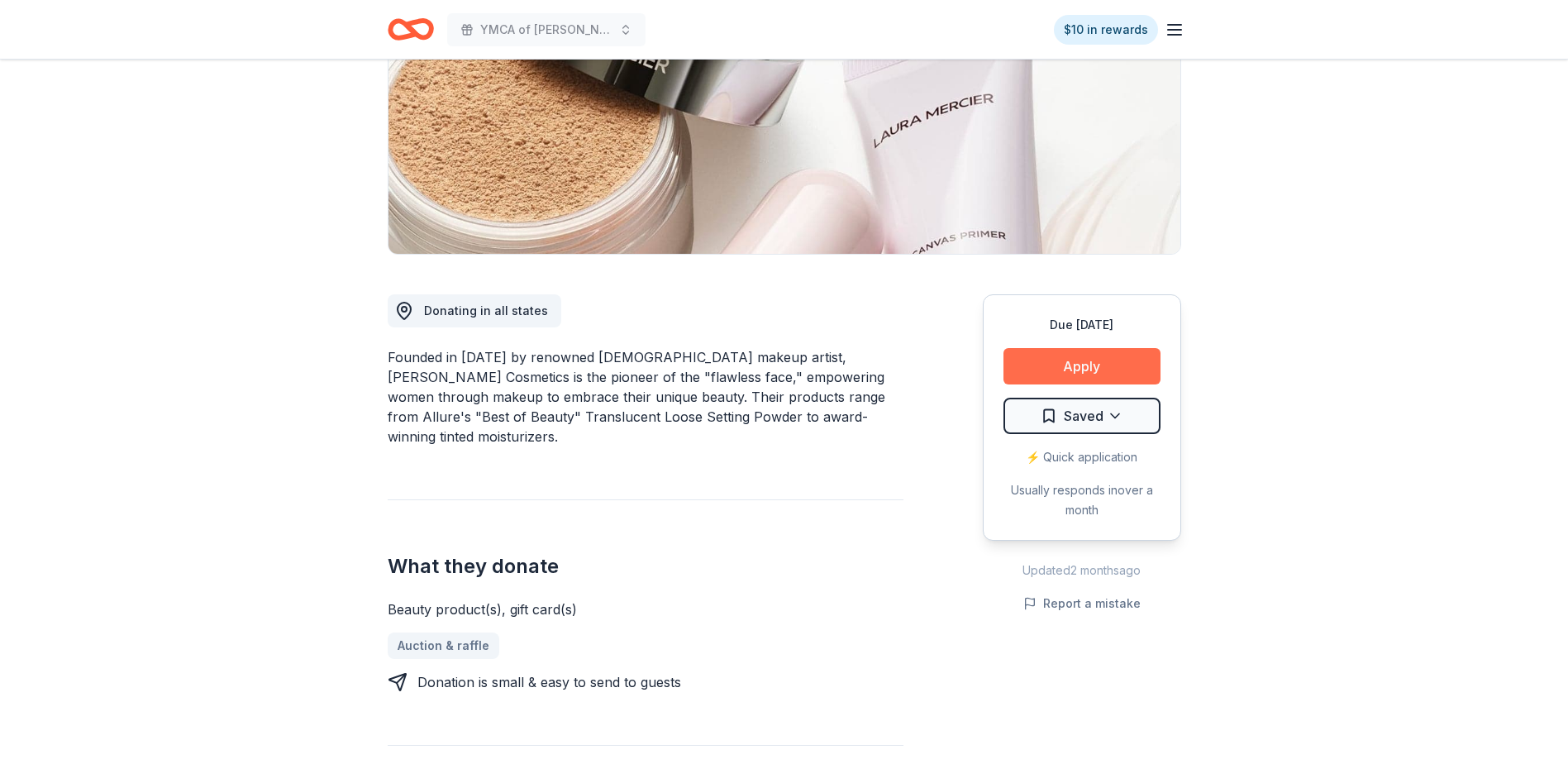
click at [1108, 361] on button "Apply" at bounding box center [1081, 367] width 157 height 37
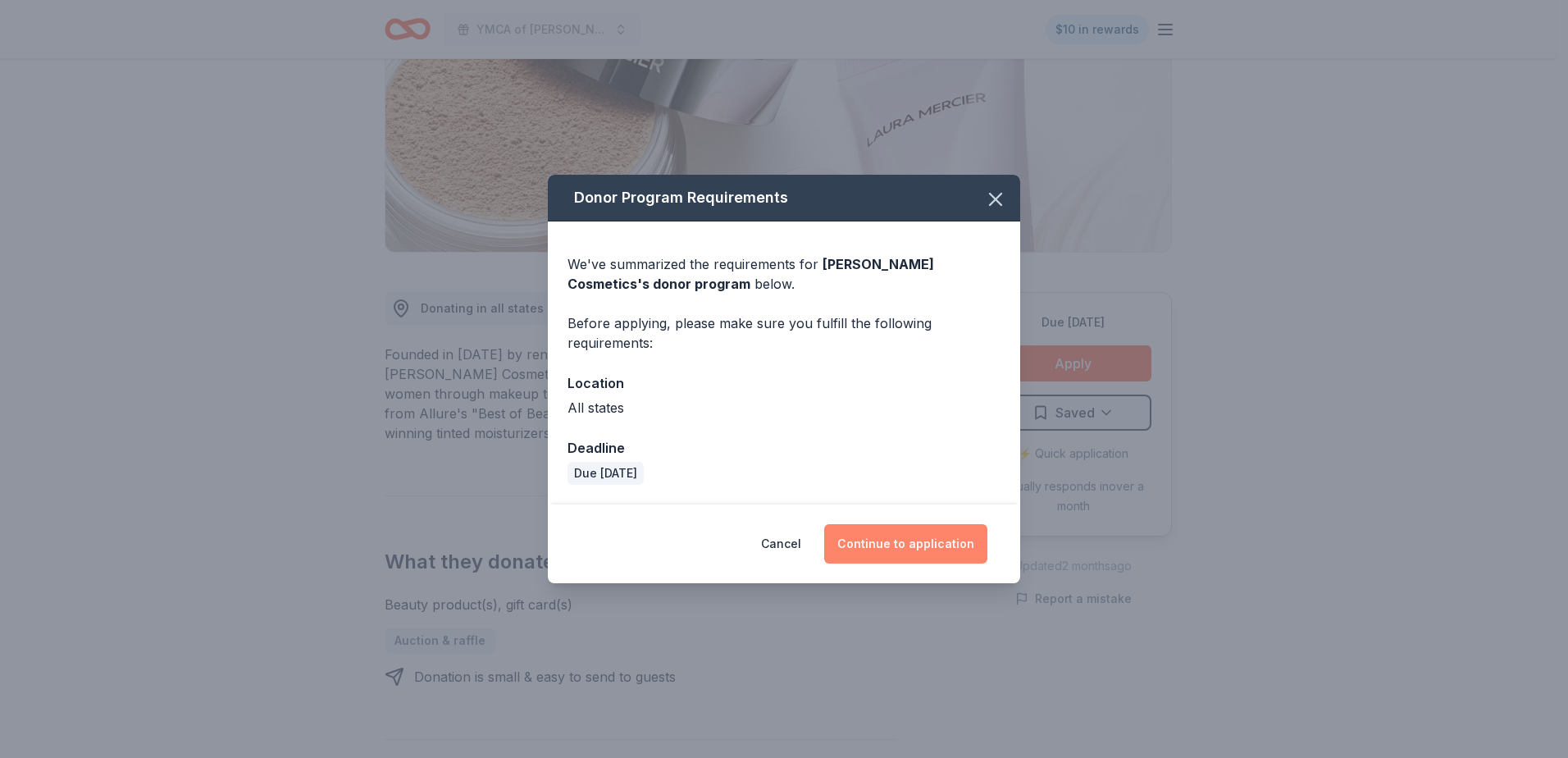
click at [891, 553] on button "Continue to application" at bounding box center [906, 543] width 163 height 39
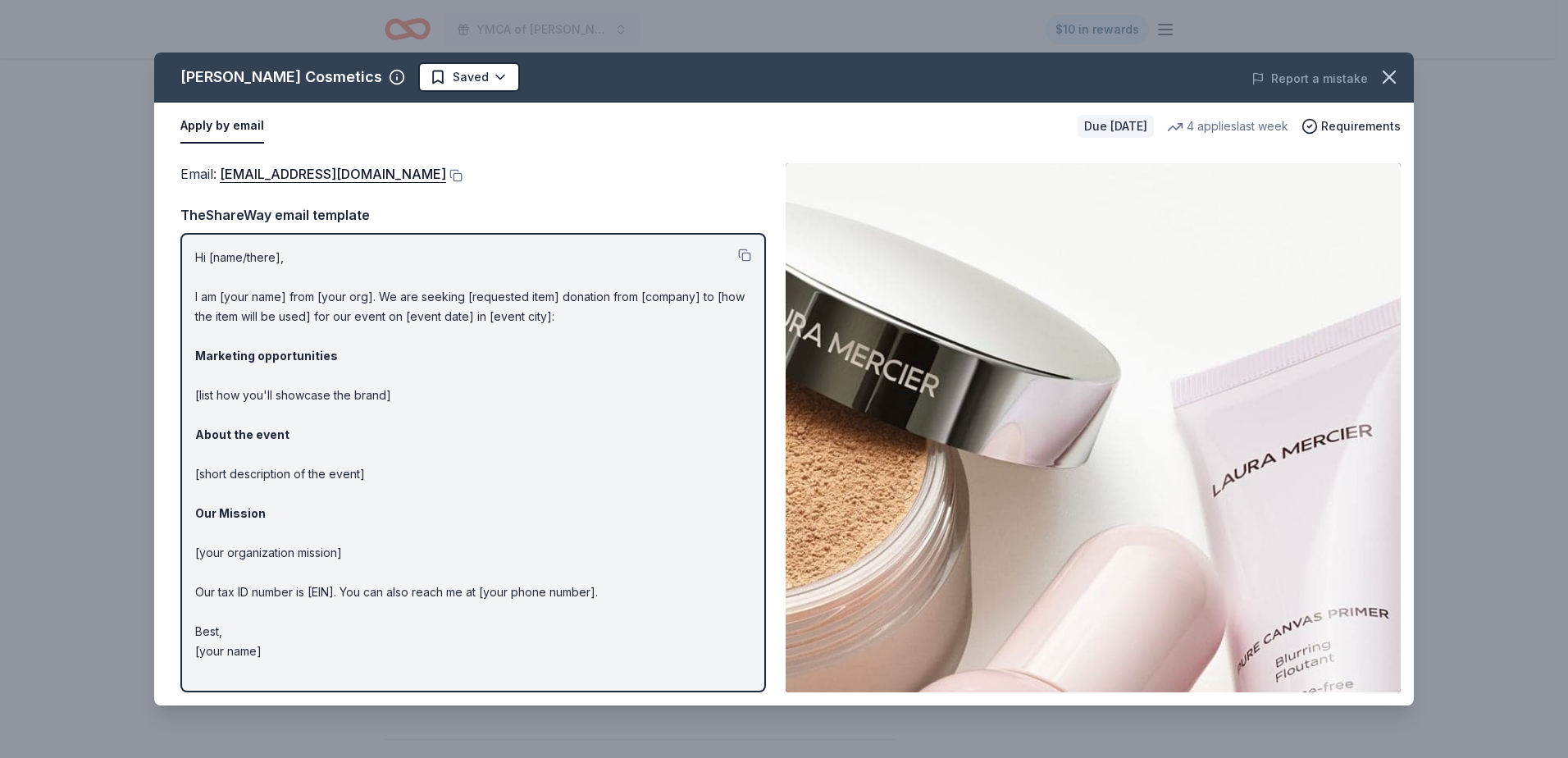
drag, startPoint x: 195, startPoint y: 254, endPoint x: 426, endPoint y: 429, distance: 289.8
click at [426, 429] on div "Hi [name/there], I am [your name] from [your org]. We are seeking [requested it…" at bounding box center [473, 462] width 586 height 459
click at [744, 253] on button at bounding box center [744, 254] width 13 height 13
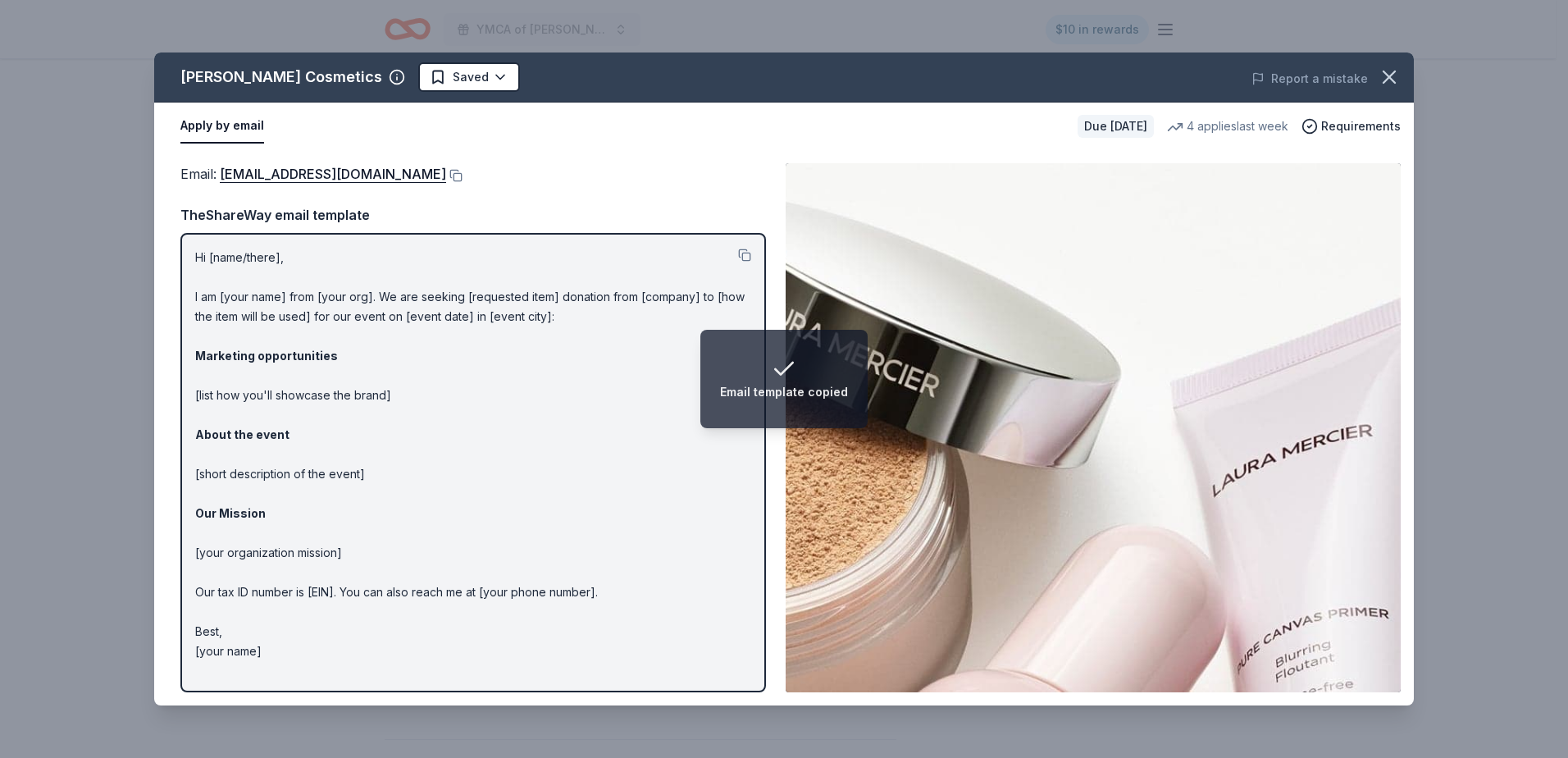
click at [760, 392] on div "Email template copied" at bounding box center [784, 392] width 128 height 20
